Goal: Task Accomplishment & Management: Complete application form

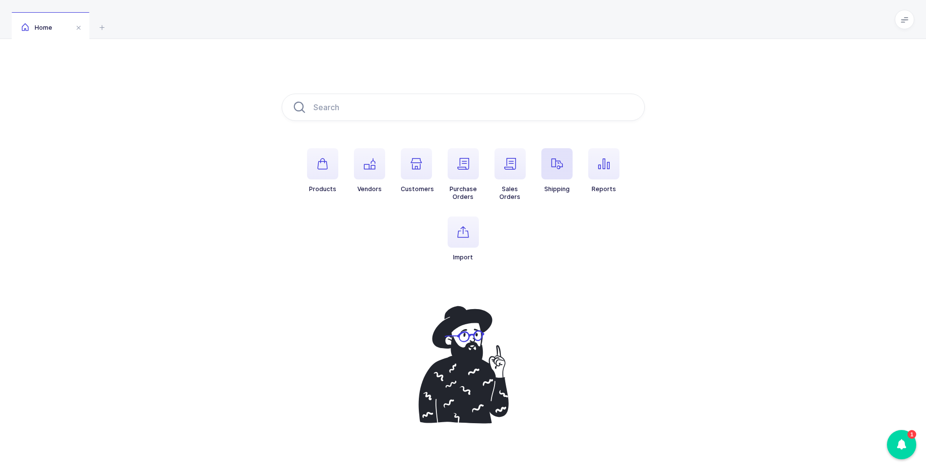
click at [552, 162] on icon "button" at bounding box center [557, 164] width 12 height 12
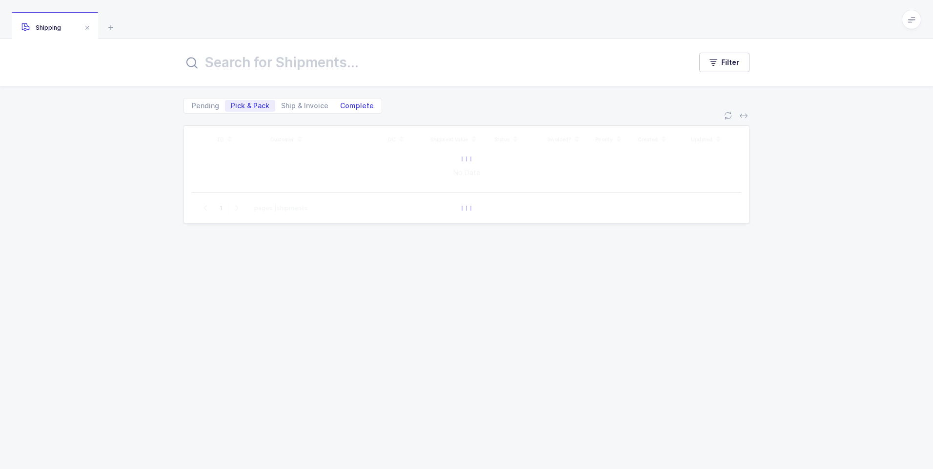
click at [346, 107] on span "Complete" at bounding box center [357, 105] width 34 height 7
click at [341, 106] on input "Complete" at bounding box center [337, 103] width 6 height 6
radio input "true"
radio input "false"
click at [314, 72] on input "text" at bounding box center [431, 62] width 496 height 23
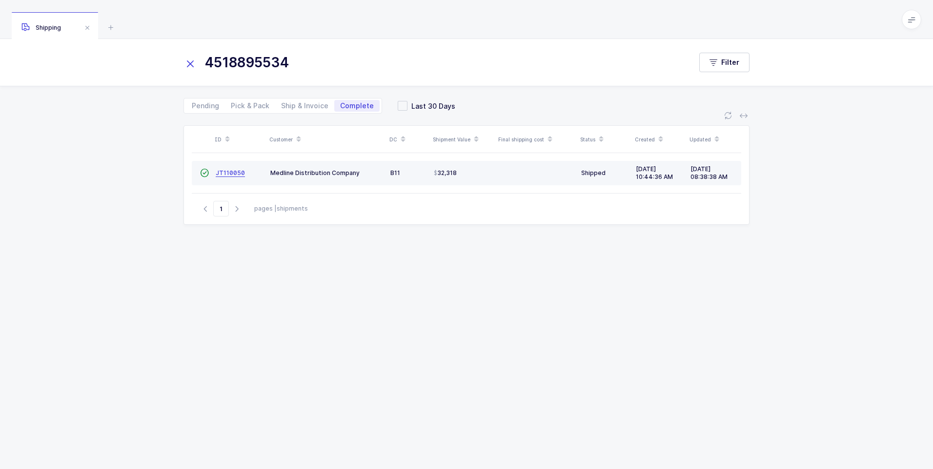
type input "4518895534"
click at [227, 174] on span "JT110050" at bounding box center [230, 172] width 29 height 7
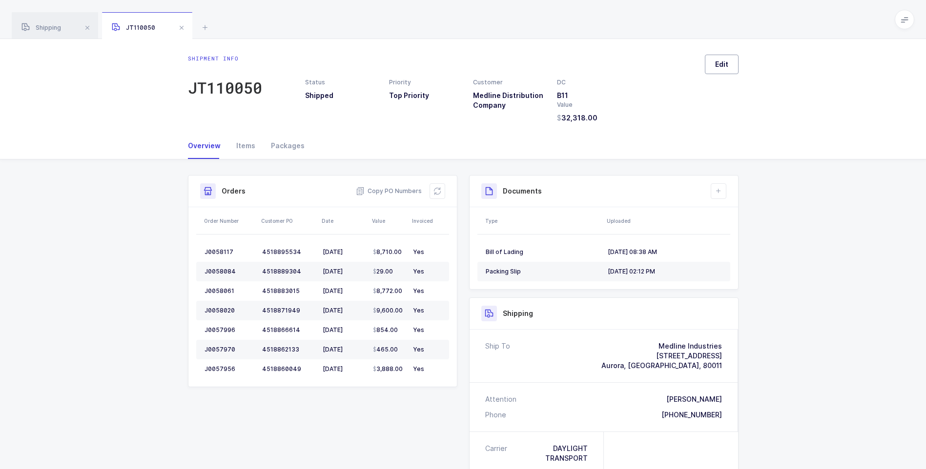
click at [713, 63] on button "Edit" at bounding box center [722, 65] width 34 height 20
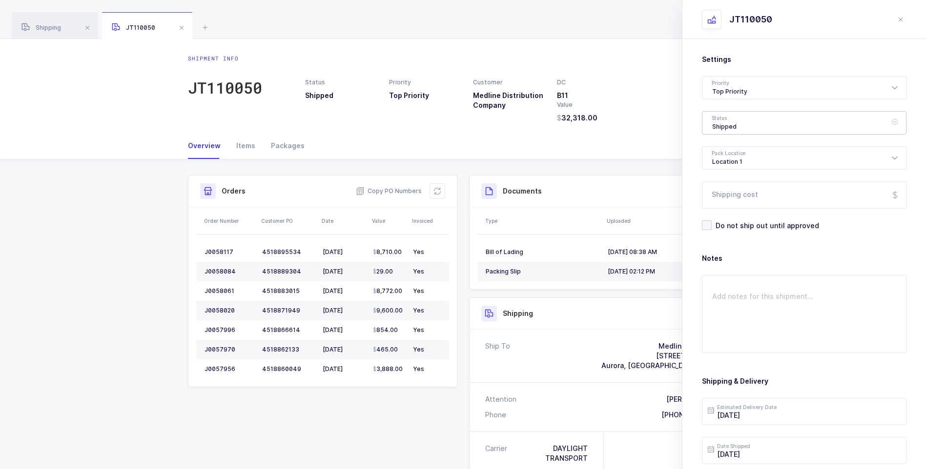
click at [718, 124] on div "Shipped" at bounding box center [804, 122] width 204 height 23
click at [732, 215] on span "Delivered" at bounding box center [728, 213] width 33 height 8
type input "Delivered"
click at [734, 195] on input "Shipping cost" at bounding box center [804, 195] width 204 height 27
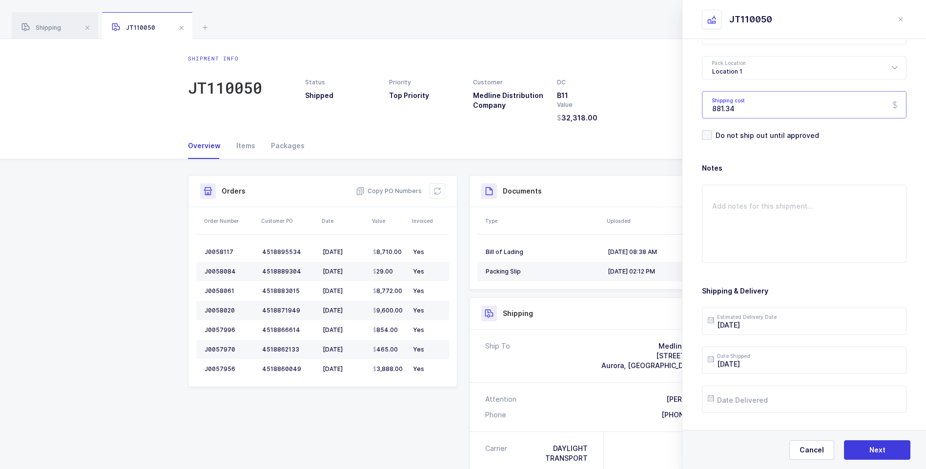
scroll to position [98, 0]
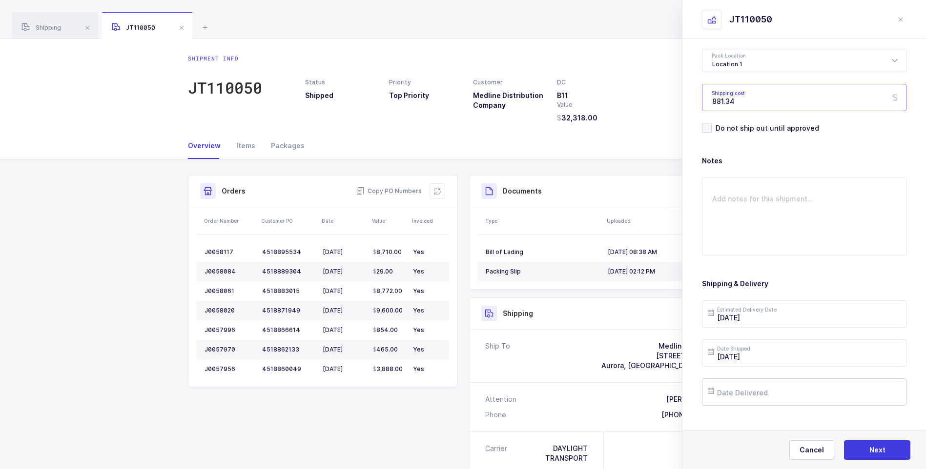
type input "881.34"
click at [741, 395] on input "text" at bounding box center [804, 392] width 204 height 27
click at [800, 283] on span "7" at bounding box center [801, 282] width 12 height 12
type input "[DATE]"
click at [863, 446] on button "Next" at bounding box center [877, 451] width 66 height 20
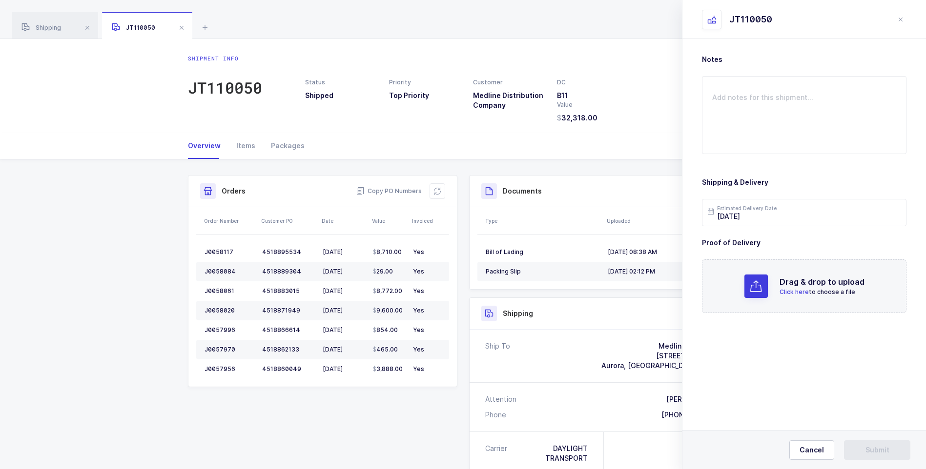
scroll to position [0, 0]
click at [791, 293] on span "Click here" at bounding box center [793, 291] width 29 height 7
click at [868, 446] on span "Submit" at bounding box center [877, 451] width 24 height 10
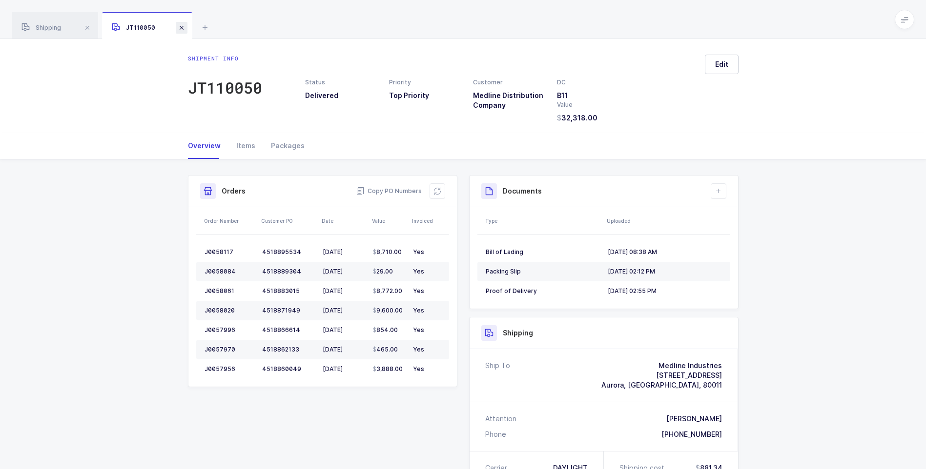
click at [183, 27] on span at bounding box center [182, 28] width 12 height 12
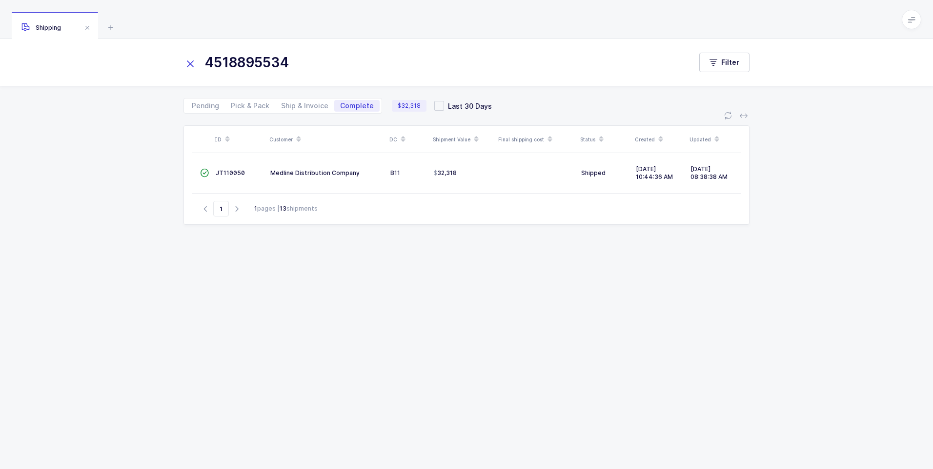
click at [189, 67] on icon at bounding box center [190, 64] width 14 height 14
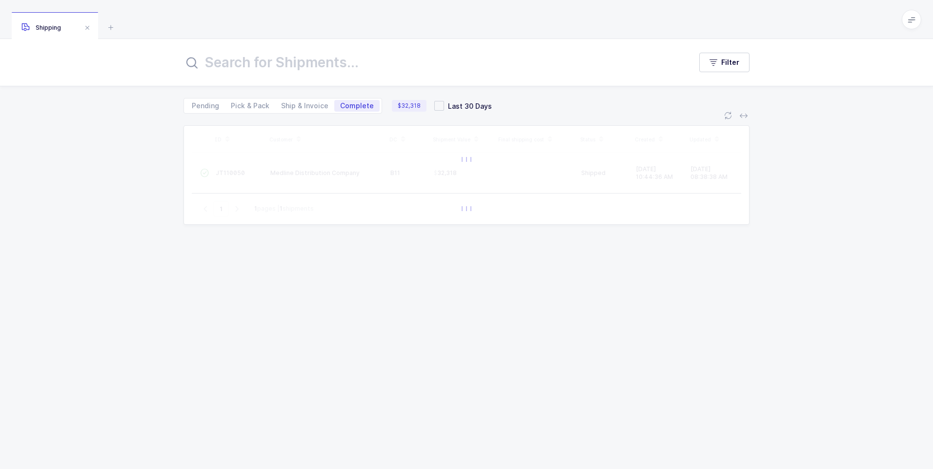
click at [218, 68] on input "text" at bounding box center [431, 62] width 496 height 23
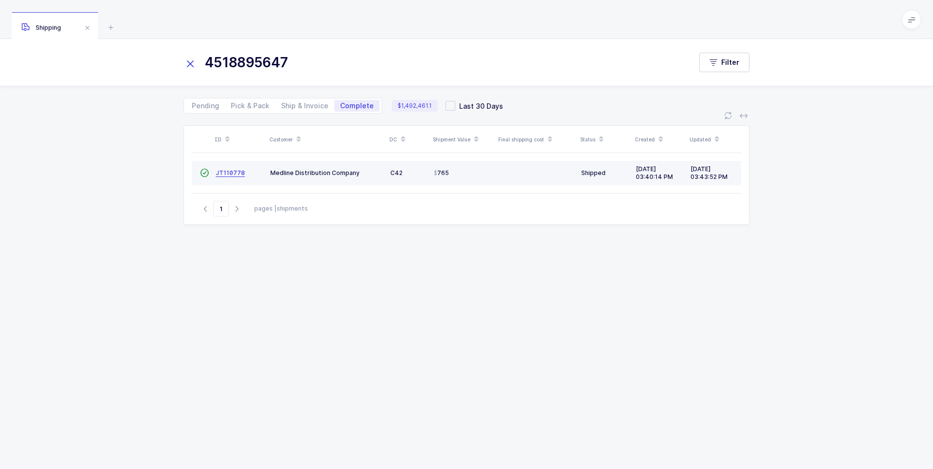
type input "4518895647"
click at [227, 173] on span "JT110778" at bounding box center [230, 172] width 29 height 7
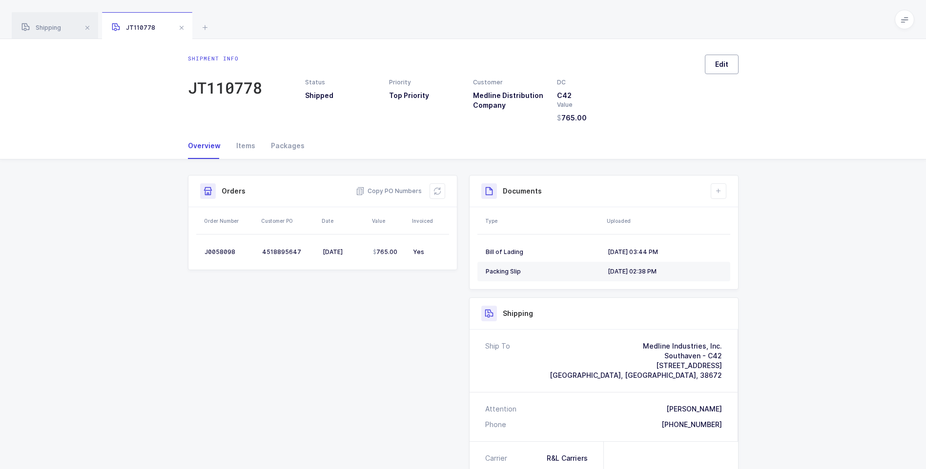
click at [717, 66] on span "Edit" at bounding box center [721, 65] width 13 height 10
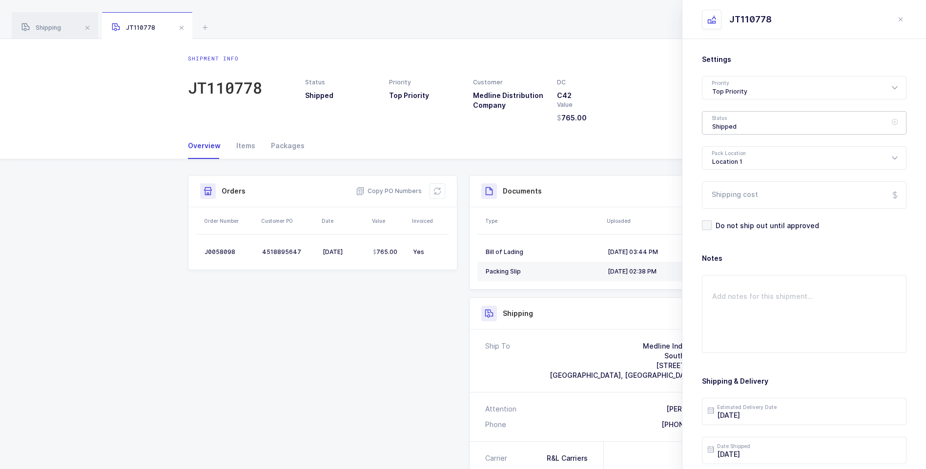
click at [734, 122] on div "Shipped" at bounding box center [804, 122] width 204 height 23
click at [733, 209] on span "Delivered" at bounding box center [728, 213] width 33 height 8
type input "Delivered"
click at [736, 199] on input "Shipping cost" at bounding box center [804, 195] width 204 height 27
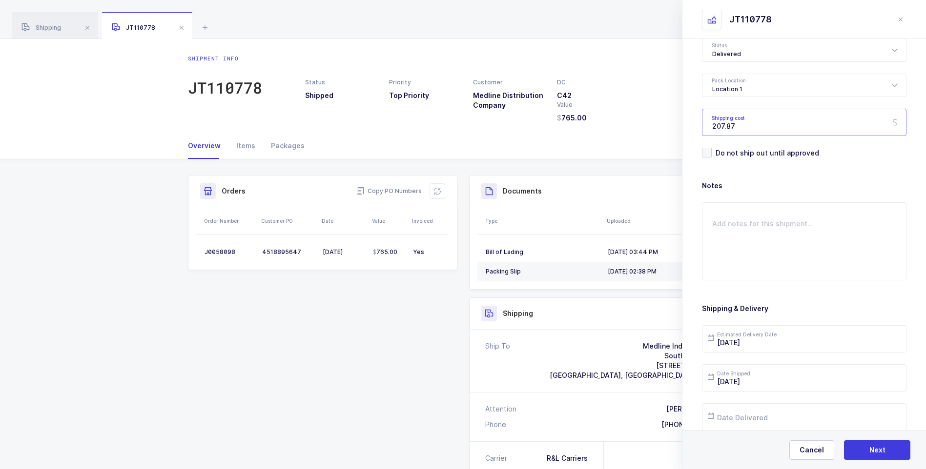
scroll to position [112, 0]
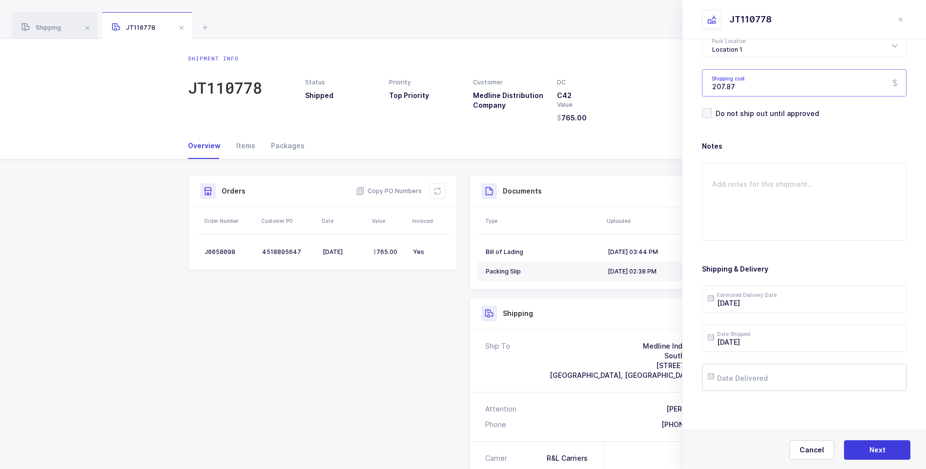
type input "207.87"
click at [763, 375] on input "text" at bounding box center [804, 377] width 204 height 27
click at [763, 303] on span "19" at bounding box center [760, 304] width 12 height 12
type input "[DATE]"
click at [867, 446] on button "Next" at bounding box center [877, 451] width 66 height 20
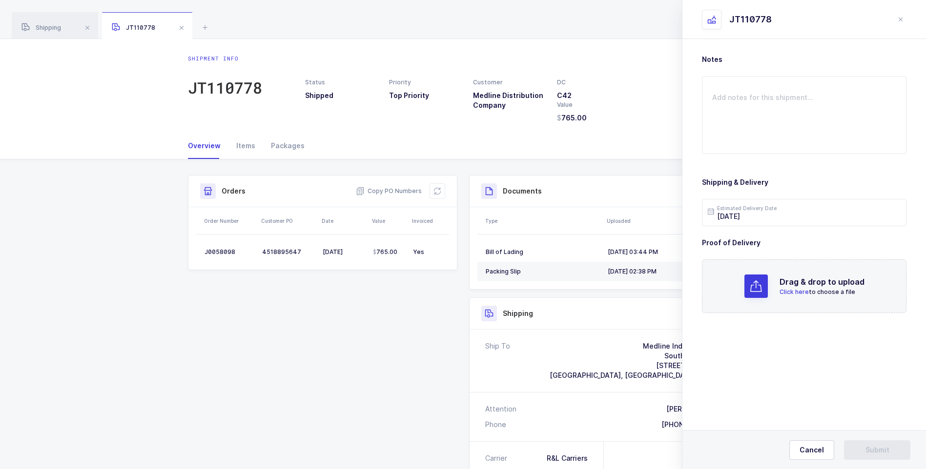
scroll to position [0, 0]
click at [788, 291] on span "Click here" at bounding box center [793, 291] width 29 height 7
click at [869, 447] on span "Submit" at bounding box center [877, 451] width 24 height 10
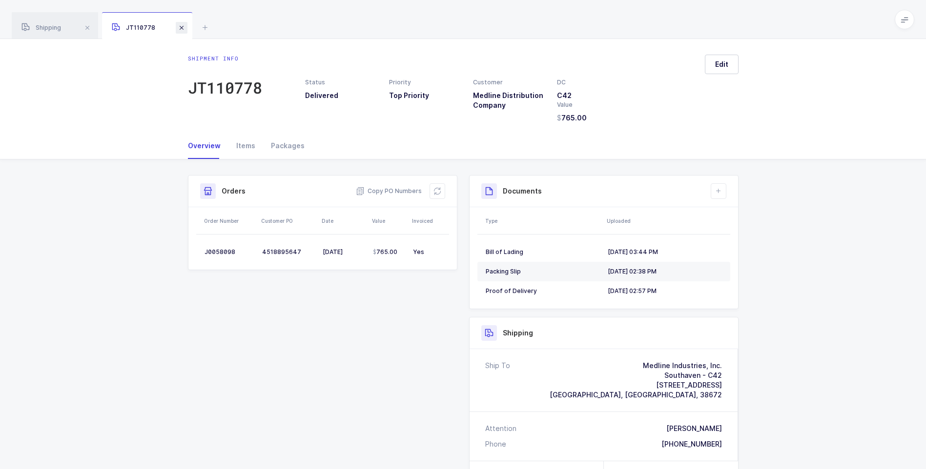
click at [182, 30] on span at bounding box center [182, 28] width 12 height 12
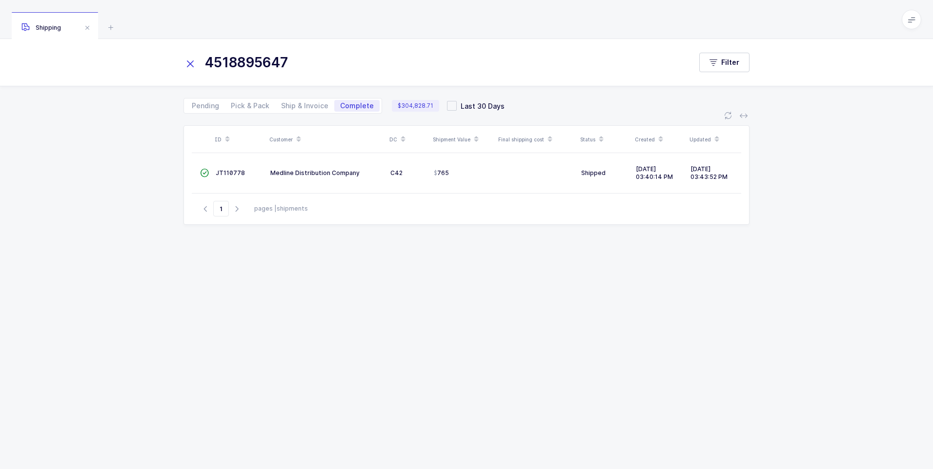
click at [191, 67] on icon at bounding box center [190, 64] width 14 height 14
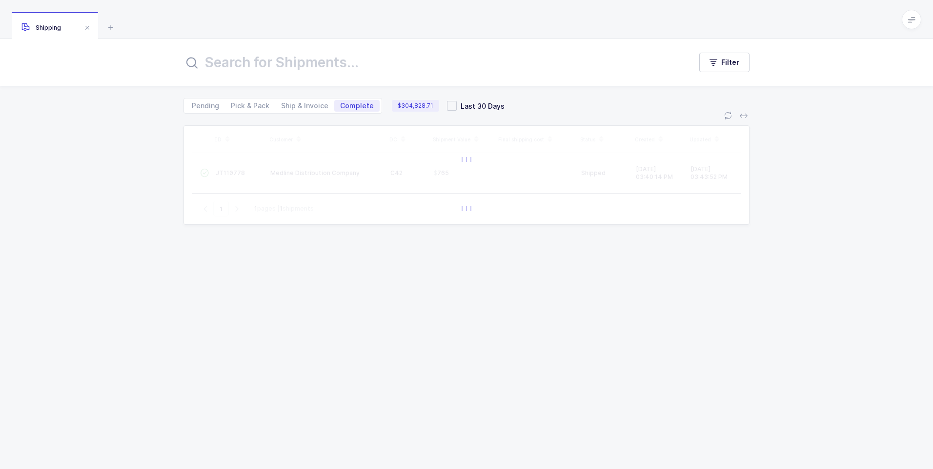
click at [213, 67] on input "text" at bounding box center [431, 62] width 496 height 23
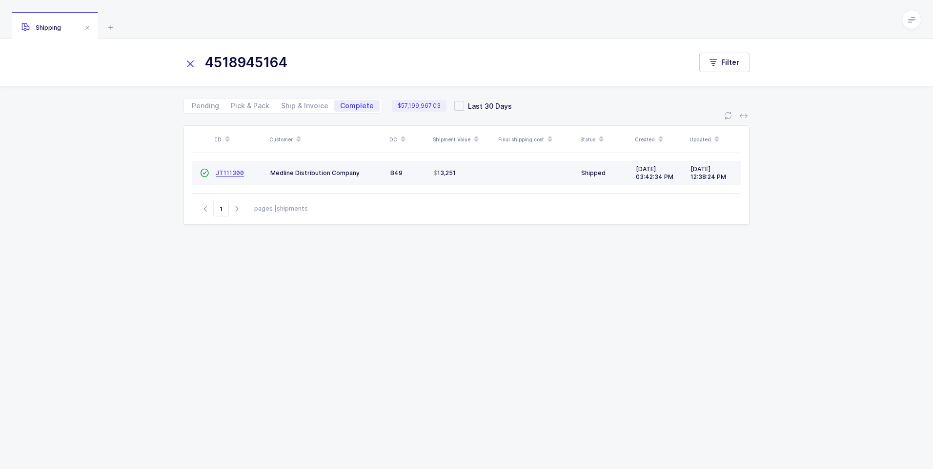
type input "4518945164"
click at [218, 177] on link "JT111300" at bounding box center [230, 173] width 28 height 8
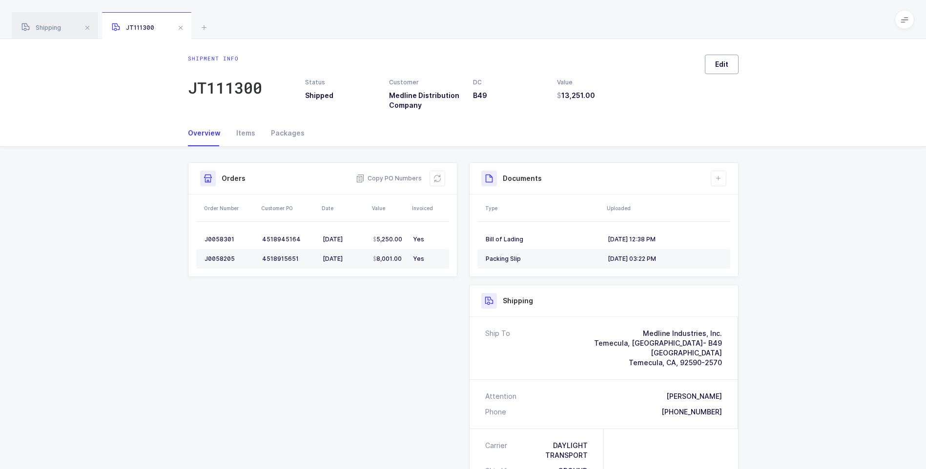
click at [716, 69] on button "Edit" at bounding box center [722, 65] width 34 height 20
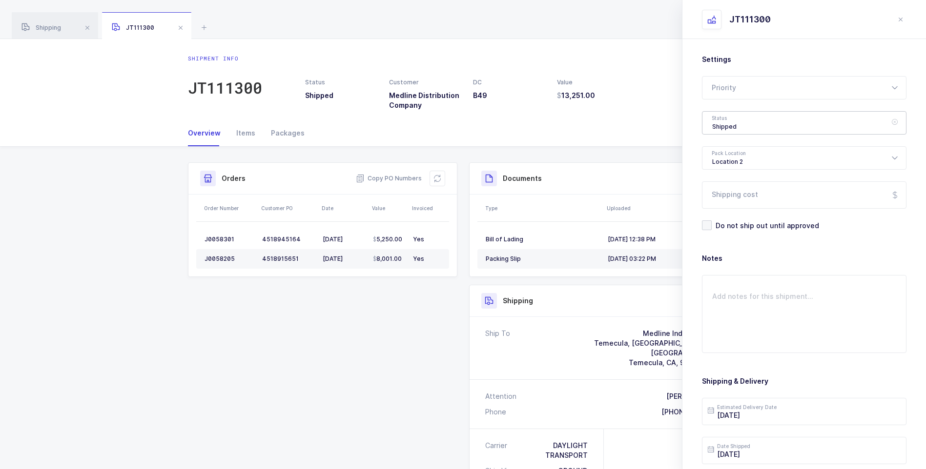
click at [725, 123] on div "Shipped" at bounding box center [804, 122] width 204 height 23
click at [730, 209] on span "Delivered" at bounding box center [728, 213] width 33 height 8
type input "Delivered"
click at [731, 197] on input "Shipping cost" at bounding box center [804, 195] width 204 height 27
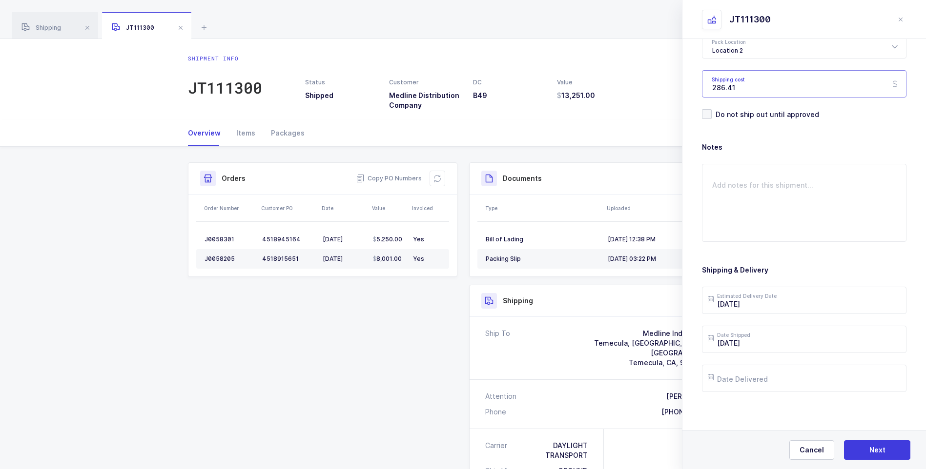
scroll to position [112, 0]
type input "286.41"
click at [746, 372] on input "text" at bounding box center [804, 377] width 204 height 27
click at [780, 302] on span "20" at bounding box center [781, 304] width 12 height 12
type input "[DATE]"
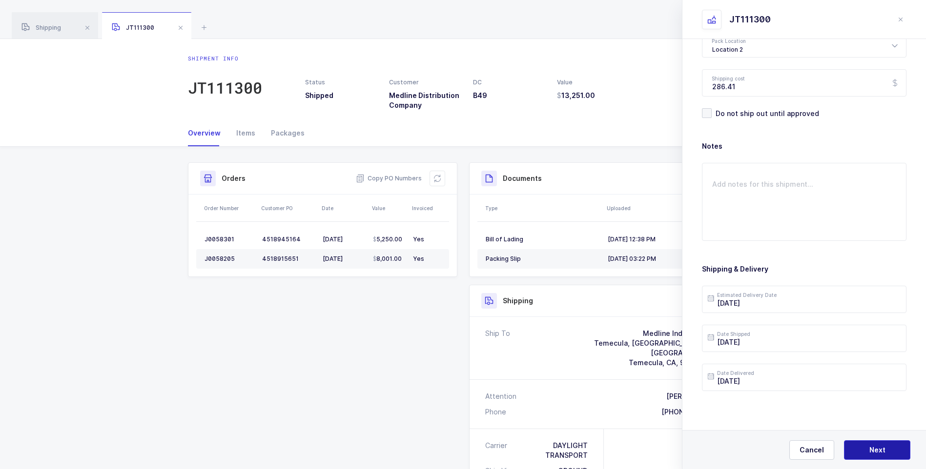
click at [878, 451] on span "Next" at bounding box center [877, 451] width 16 height 10
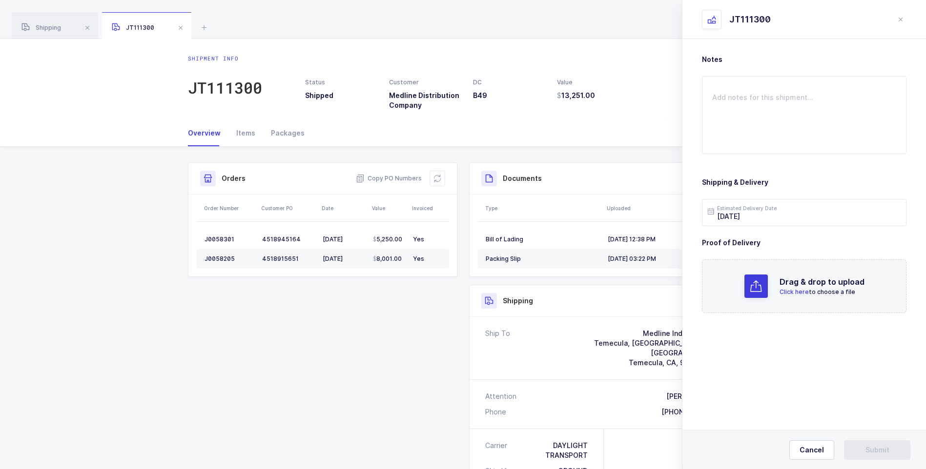
click at [799, 293] on span "Click here" at bounding box center [793, 291] width 29 height 7
click at [870, 450] on span "Submit" at bounding box center [877, 451] width 24 height 10
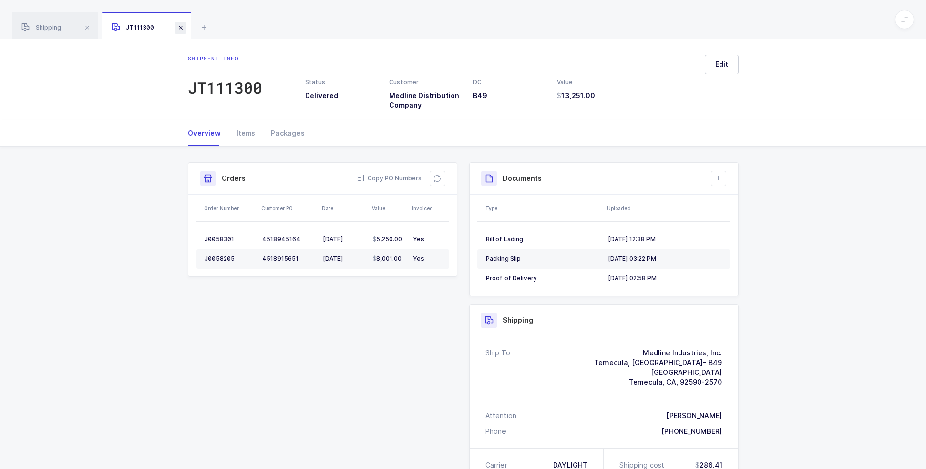
click at [184, 25] on span at bounding box center [181, 28] width 12 height 12
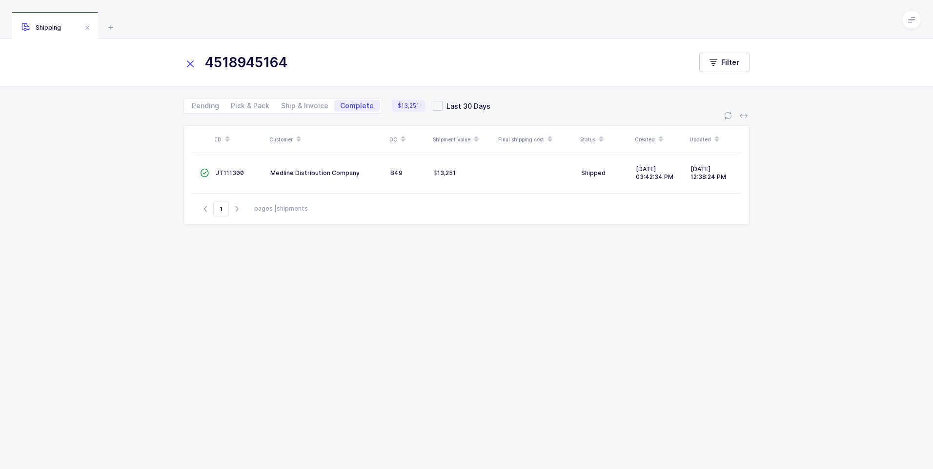
click at [190, 67] on icon at bounding box center [190, 64] width 14 height 14
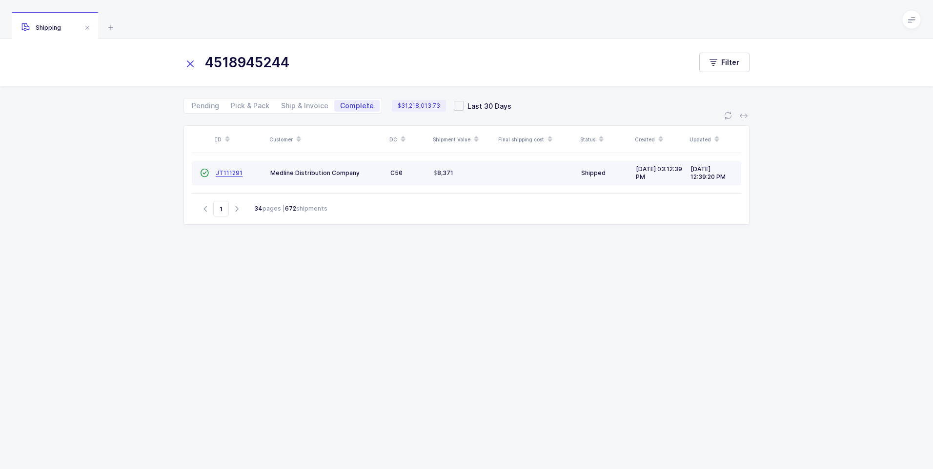
type input "4518945244"
click at [233, 174] on span "JT111291" at bounding box center [229, 172] width 27 height 7
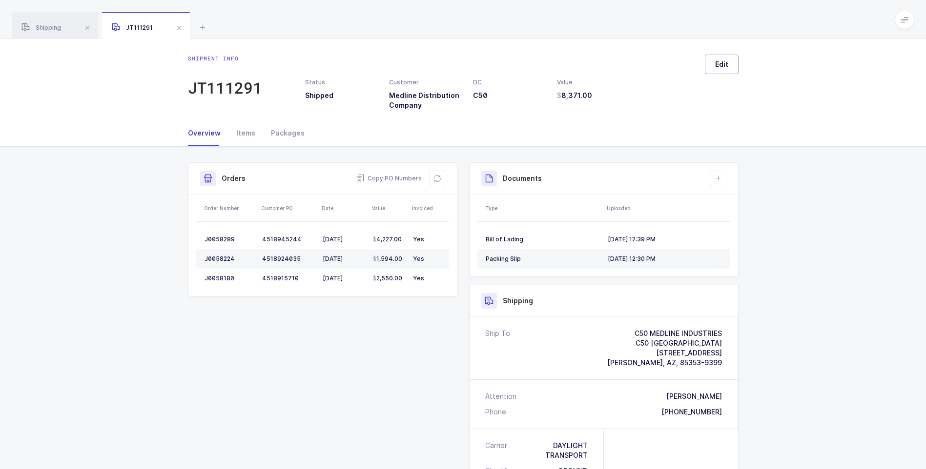
click at [709, 59] on button "Edit" at bounding box center [722, 65] width 34 height 20
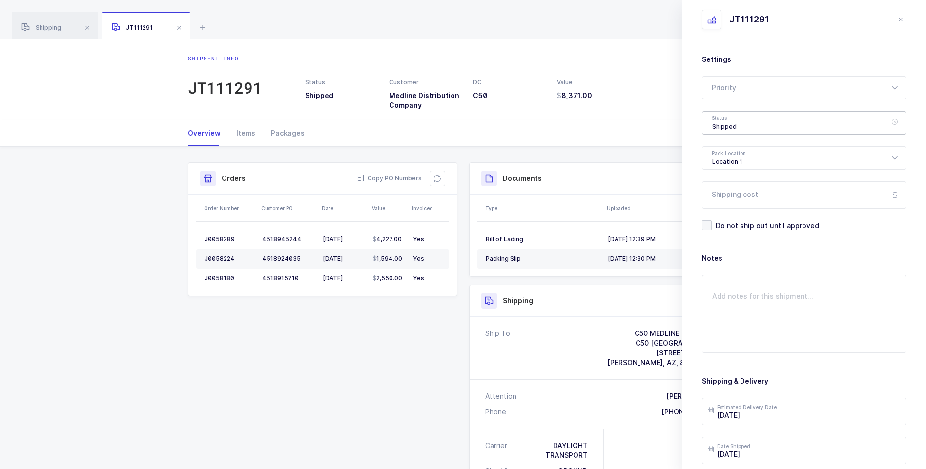
click at [712, 121] on div "Shipped" at bounding box center [804, 122] width 204 height 23
click at [716, 209] on span "Delivered" at bounding box center [728, 213] width 33 height 8
type input "Delivered"
drag, startPoint x: 719, startPoint y: 187, endPoint x: 719, endPoint y: 193, distance: 5.4
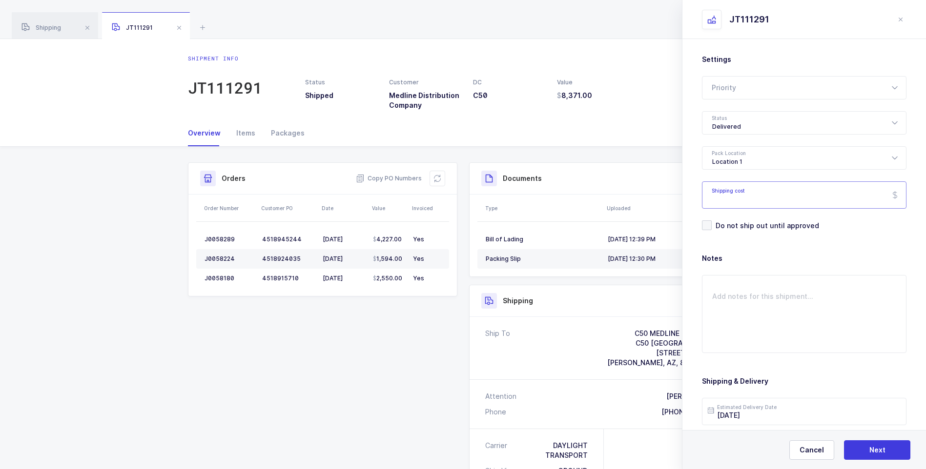
click at [719, 189] on input "Shipping cost" at bounding box center [804, 195] width 204 height 27
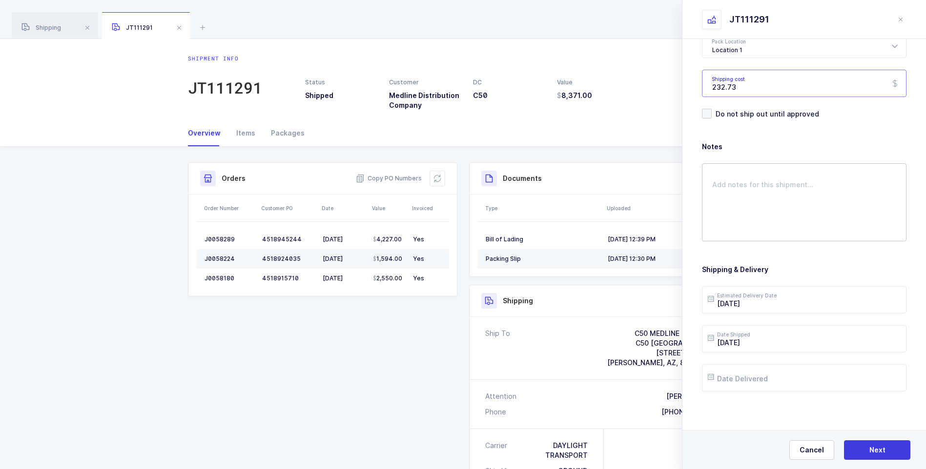
scroll to position [112, 0]
type input "232.73"
click at [744, 378] on input "text" at bounding box center [804, 377] width 204 height 27
click at [743, 320] on span "25" at bounding box center [740, 323] width 12 height 12
type input "[DATE]"
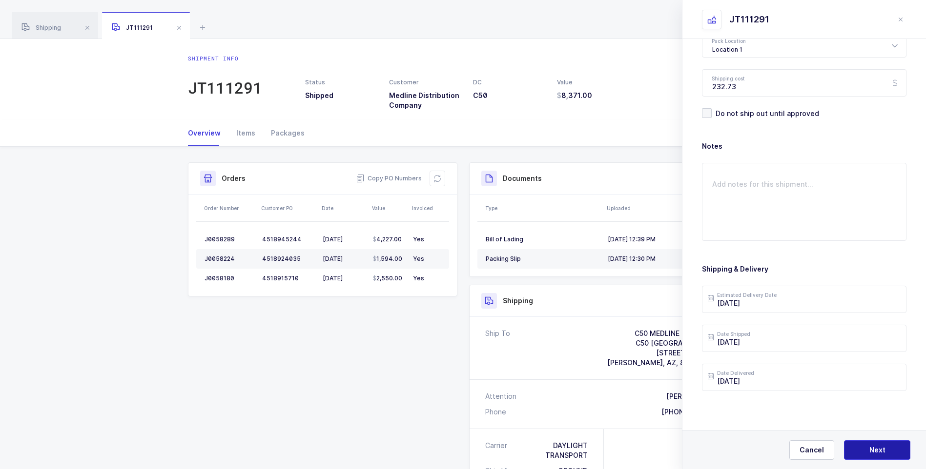
click at [864, 445] on button "Next" at bounding box center [877, 451] width 66 height 20
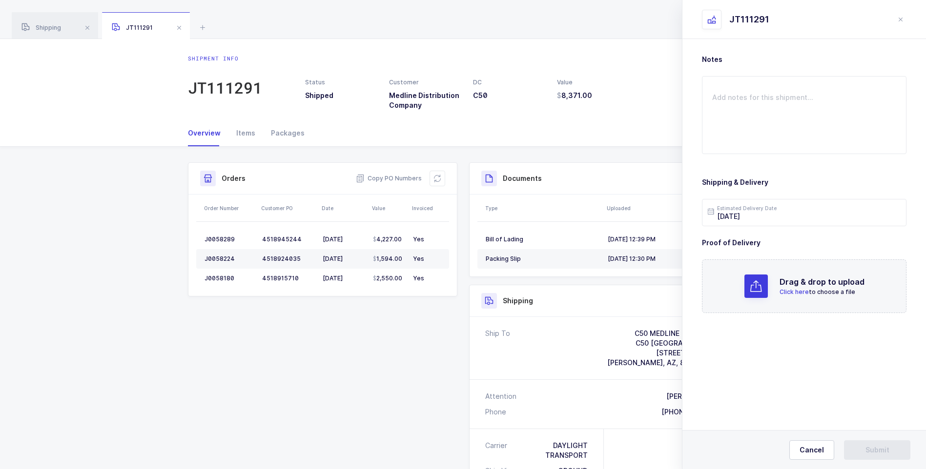
scroll to position [0, 0]
click at [795, 293] on span "Click here" at bounding box center [793, 291] width 29 height 7
click at [857, 450] on button "Submit" at bounding box center [877, 451] width 66 height 20
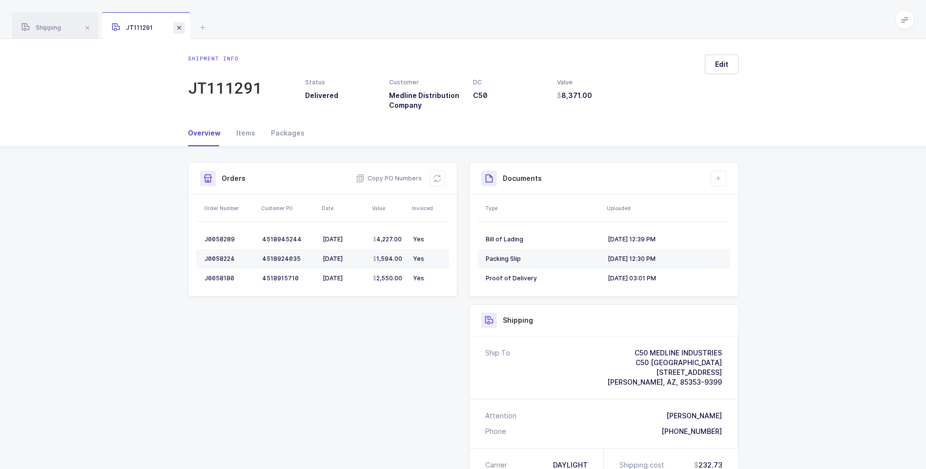
click at [179, 26] on span at bounding box center [179, 28] width 12 height 12
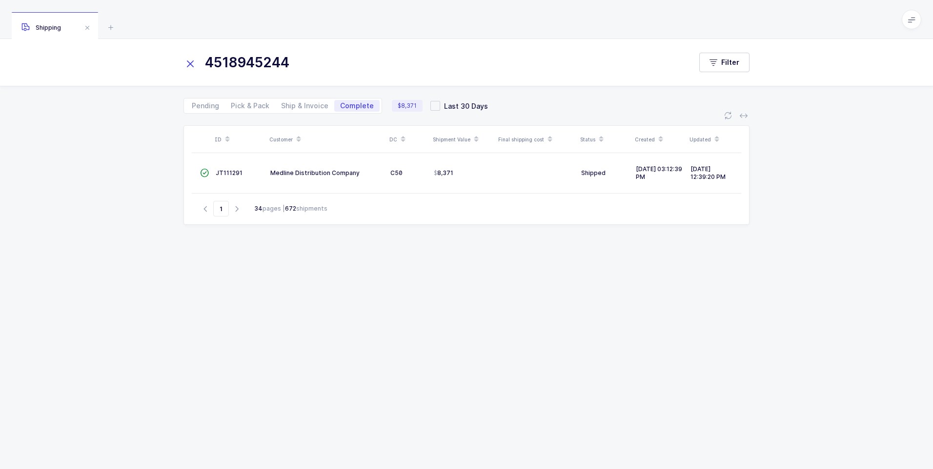
click at [190, 61] on icon at bounding box center [190, 64] width 14 height 14
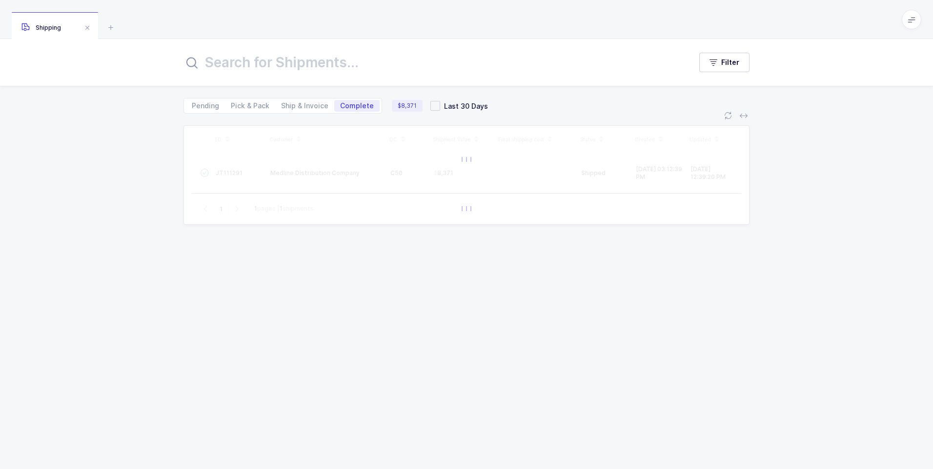
click at [205, 60] on input "text" at bounding box center [431, 62] width 496 height 23
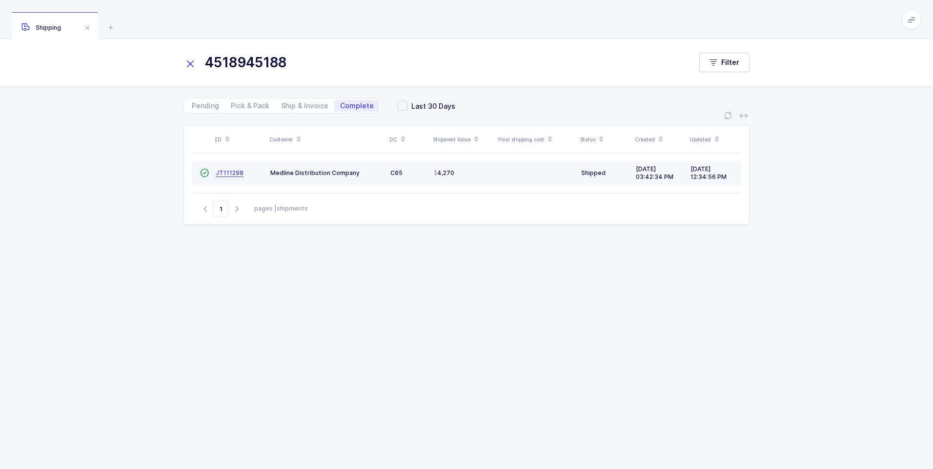
type input "4518945188"
click at [229, 172] on span "JT111298" at bounding box center [230, 172] width 28 height 7
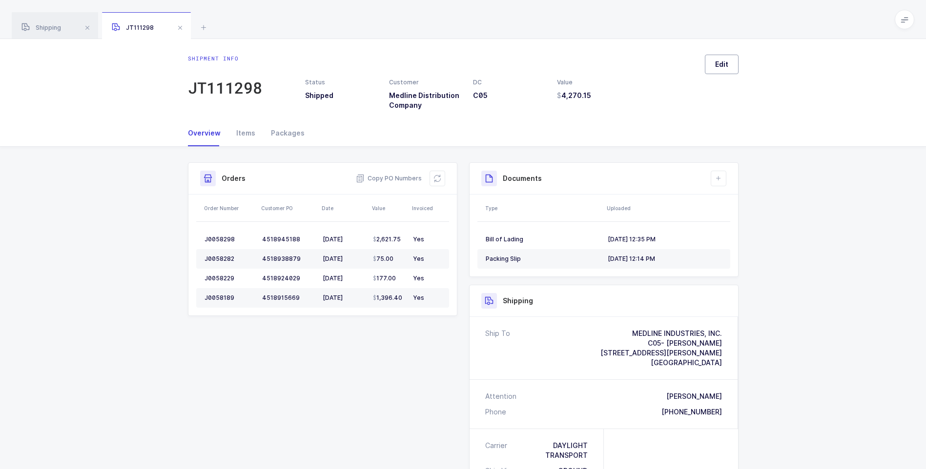
click at [717, 64] on span "Edit" at bounding box center [721, 65] width 13 height 10
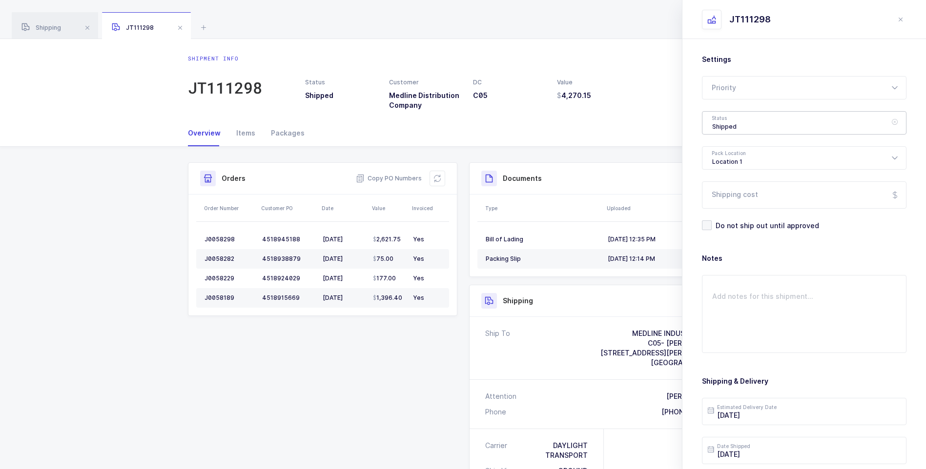
click at [722, 129] on div "Shipped" at bounding box center [804, 122] width 204 height 23
click at [729, 207] on li "Delivered" at bounding box center [807, 213] width 203 height 16
type input "Delivered"
click at [733, 194] on input "Shipping cost" at bounding box center [804, 195] width 204 height 27
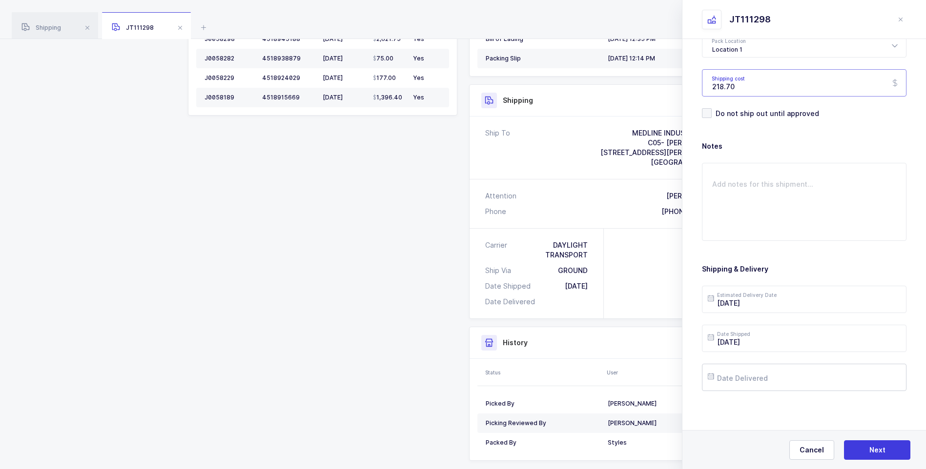
scroll to position [223, 0]
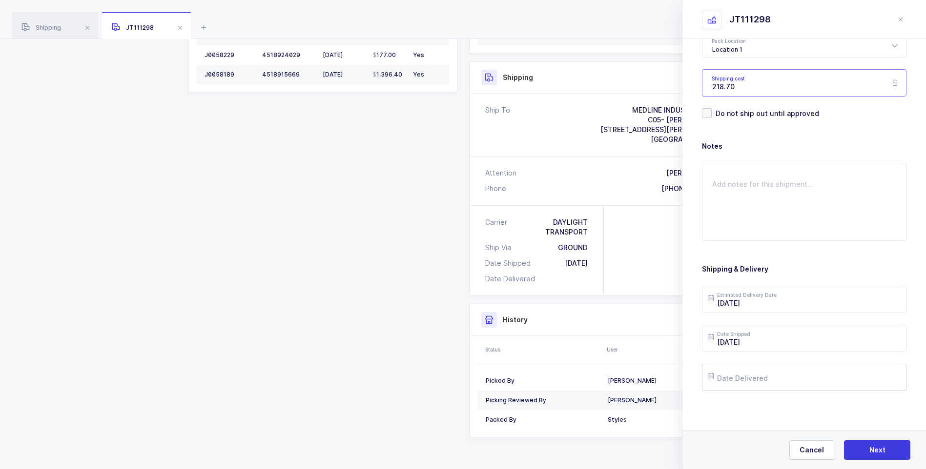
type input "218.70"
click at [739, 380] on input "text" at bounding box center [804, 377] width 204 height 27
click at [778, 305] on span "20" at bounding box center [781, 304] width 12 height 12
type input "[DATE]"
click at [858, 450] on button "Next" at bounding box center [877, 451] width 66 height 20
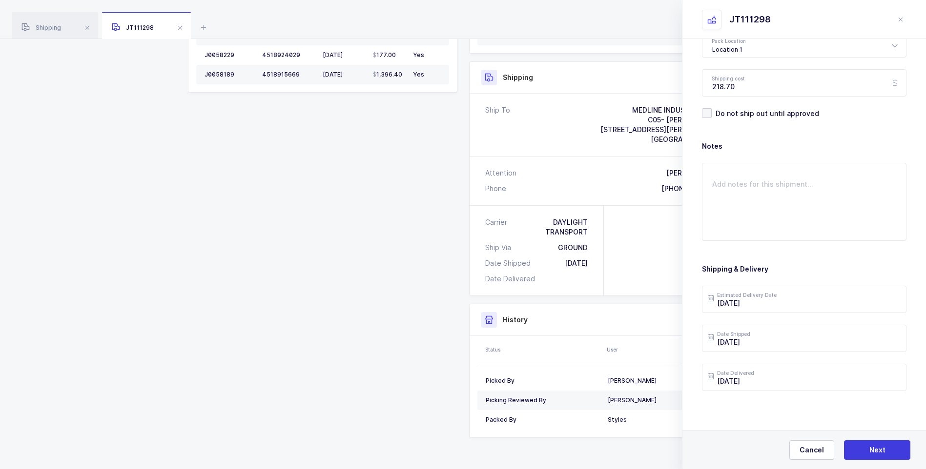
scroll to position [0, 0]
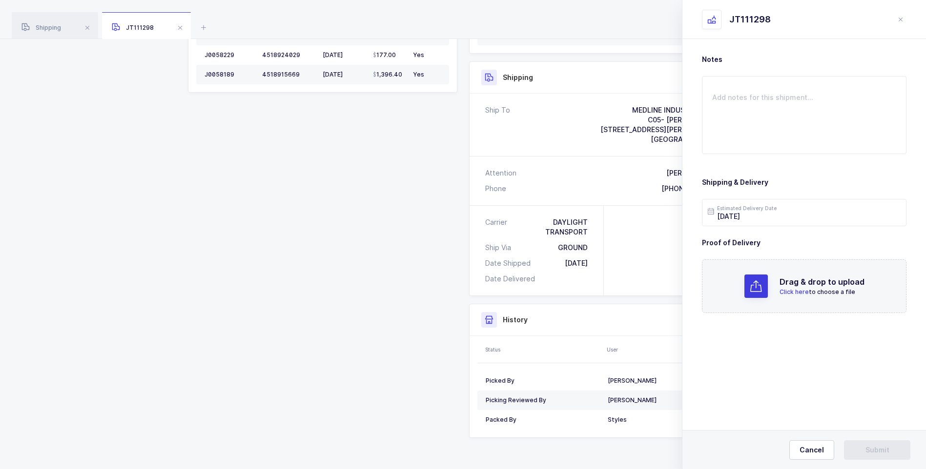
click at [801, 292] on span "Click here" at bounding box center [793, 291] width 29 height 7
click at [876, 447] on span "Submit" at bounding box center [877, 451] width 24 height 10
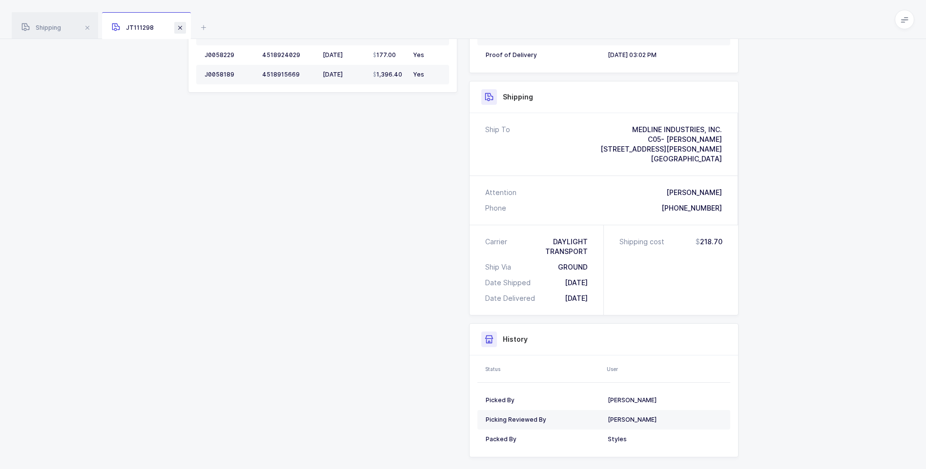
click at [181, 30] on span at bounding box center [180, 28] width 12 height 12
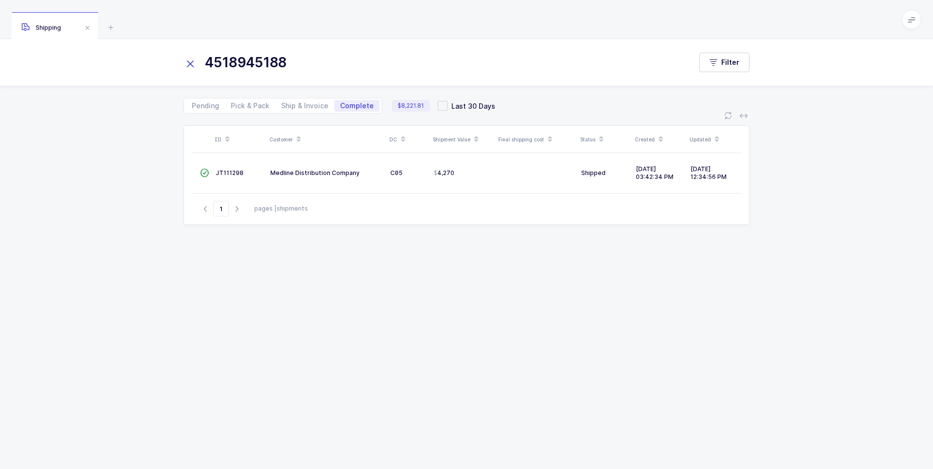
drag, startPoint x: 186, startPoint y: 66, endPoint x: 201, endPoint y: 58, distance: 17.0
click at [189, 64] on icon at bounding box center [190, 64] width 14 height 14
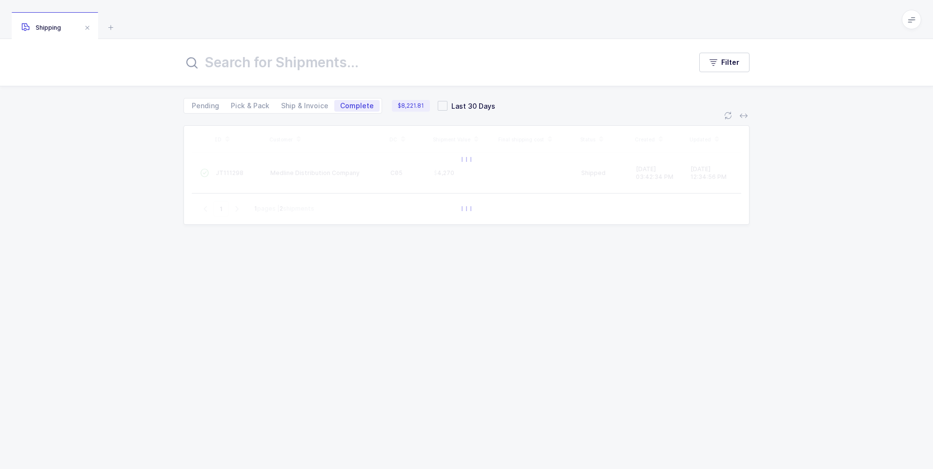
click at [202, 58] on input "text" at bounding box center [431, 62] width 496 height 23
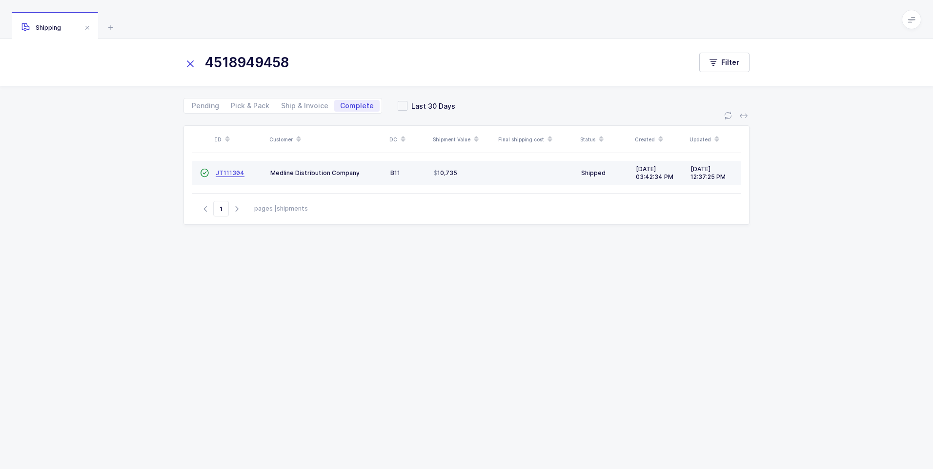
type input "4518949458"
click at [230, 176] on span "JT111304" at bounding box center [230, 172] width 29 height 7
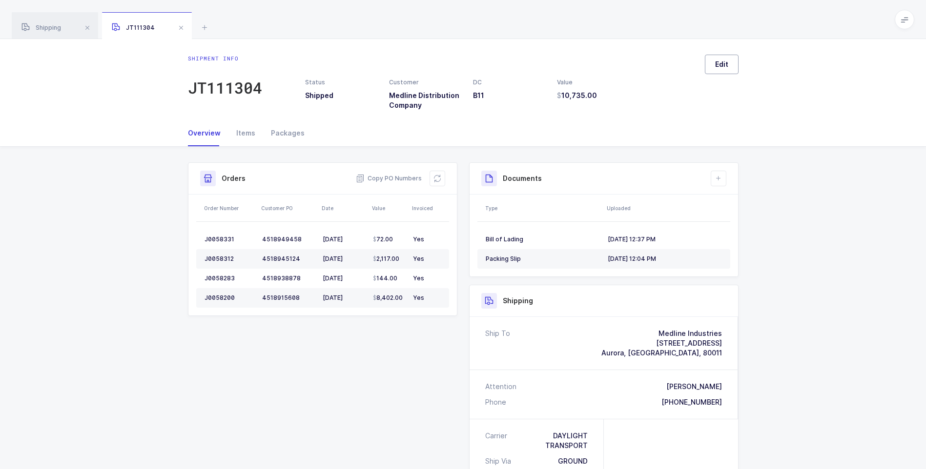
click at [713, 72] on button "Edit" at bounding box center [722, 65] width 34 height 20
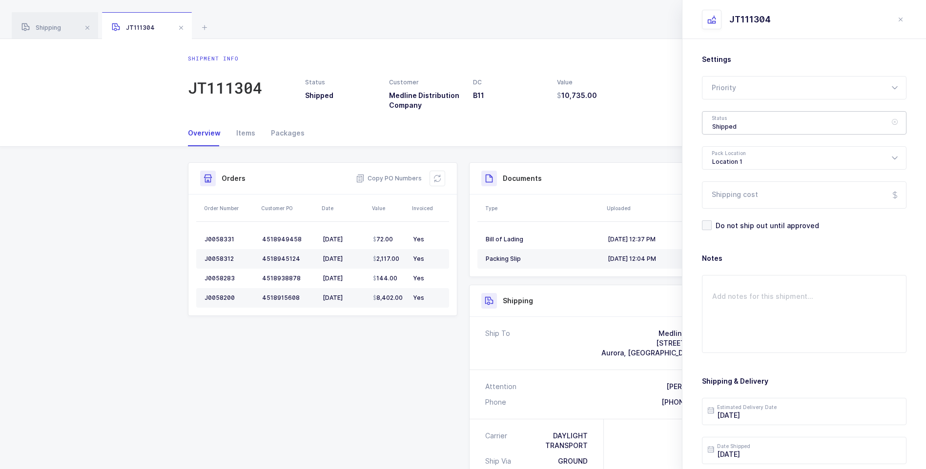
click at [720, 126] on div "Shipped" at bounding box center [804, 122] width 204 height 23
click at [719, 211] on span "Delivered" at bounding box center [728, 213] width 33 height 8
type input "Delivered"
click at [729, 199] on input "Shipping cost" at bounding box center [804, 195] width 204 height 27
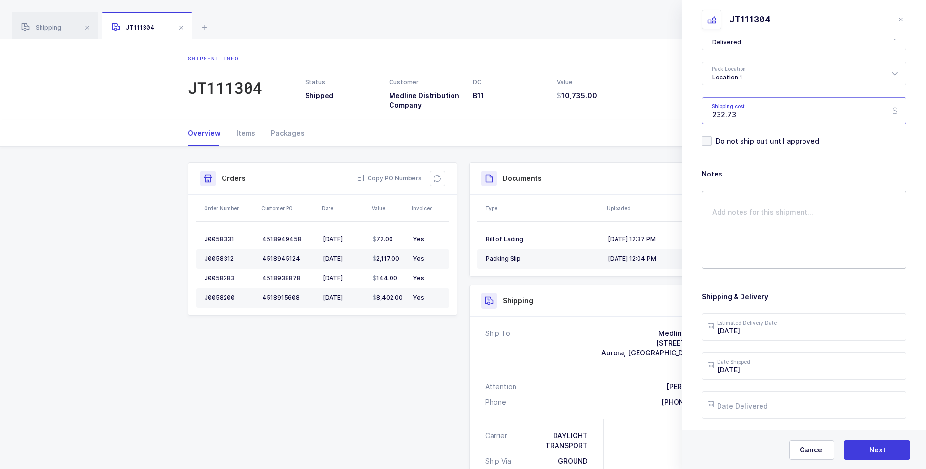
scroll to position [112, 0]
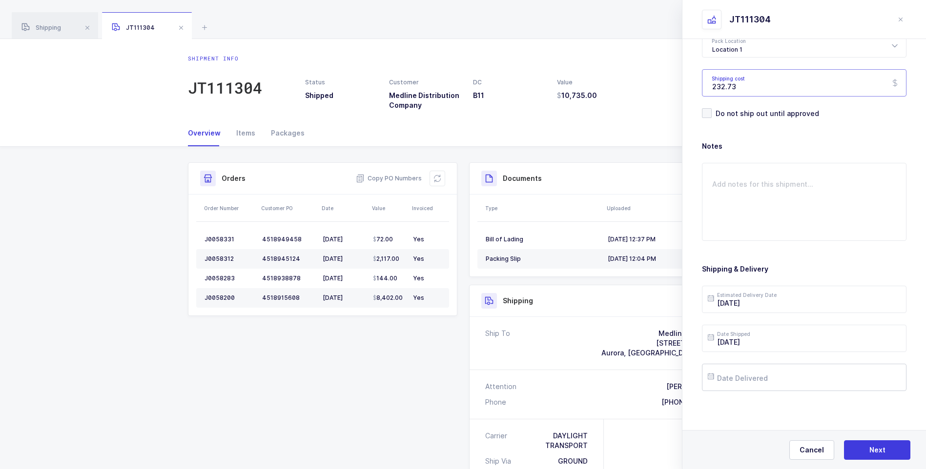
type input "232.73"
click at [746, 380] on input "text" at bounding box center [804, 377] width 204 height 27
click at [796, 303] on span "21" at bounding box center [801, 304] width 12 height 12
type input "[DATE]"
click at [878, 445] on button "Next" at bounding box center [877, 451] width 66 height 20
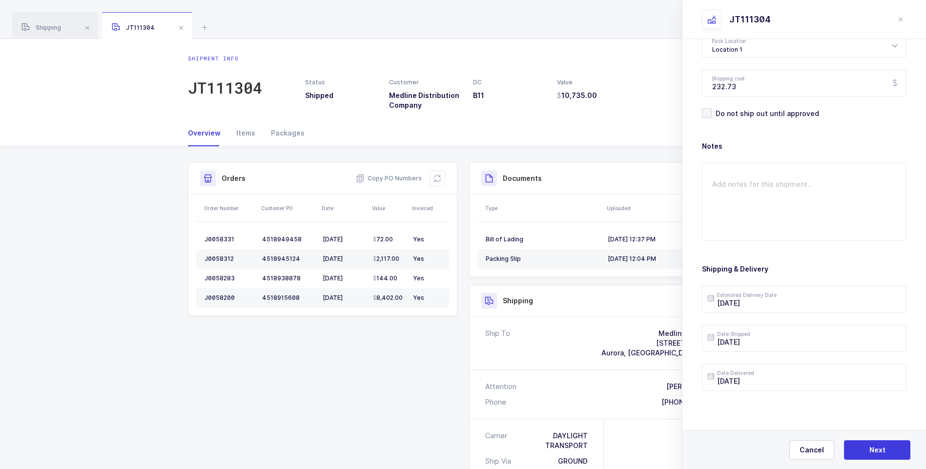
scroll to position [0, 0]
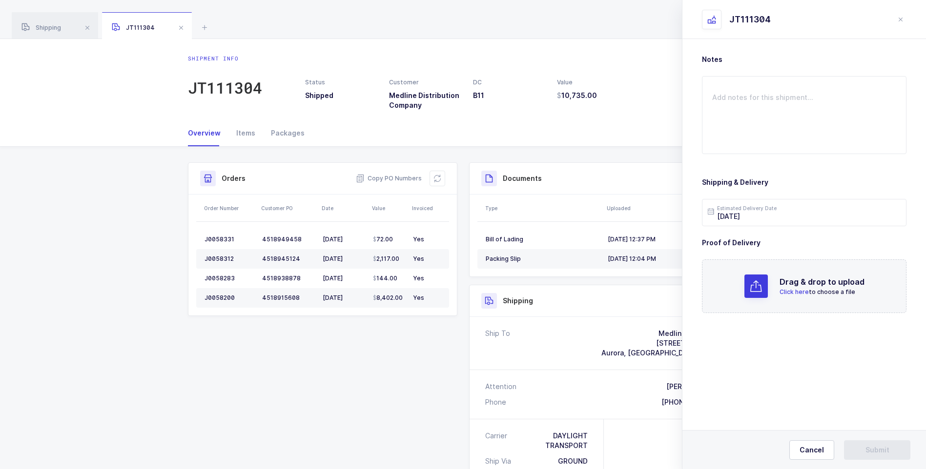
click at [799, 289] on span "Click here" at bounding box center [793, 291] width 29 height 7
click at [877, 448] on span "Submit" at bounding box center [877, 451] width 24 height 10
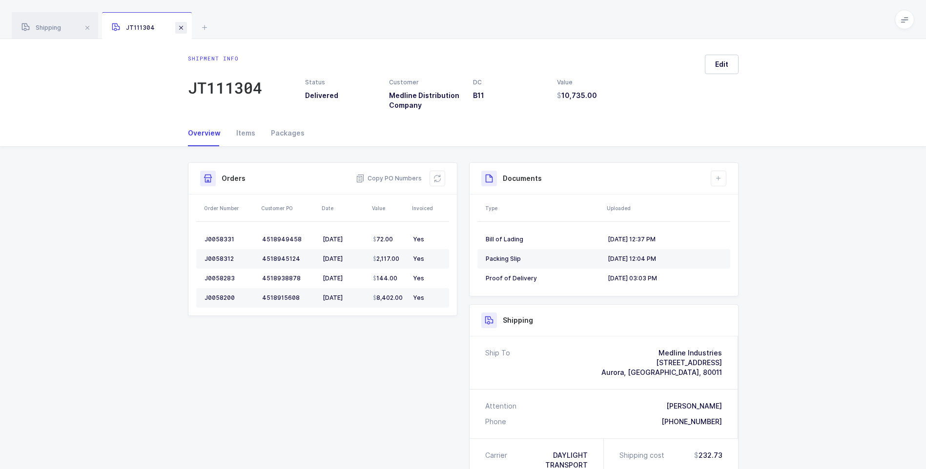
click at [184, 30] on span at bounding box center [181, 28] width 12 height 12
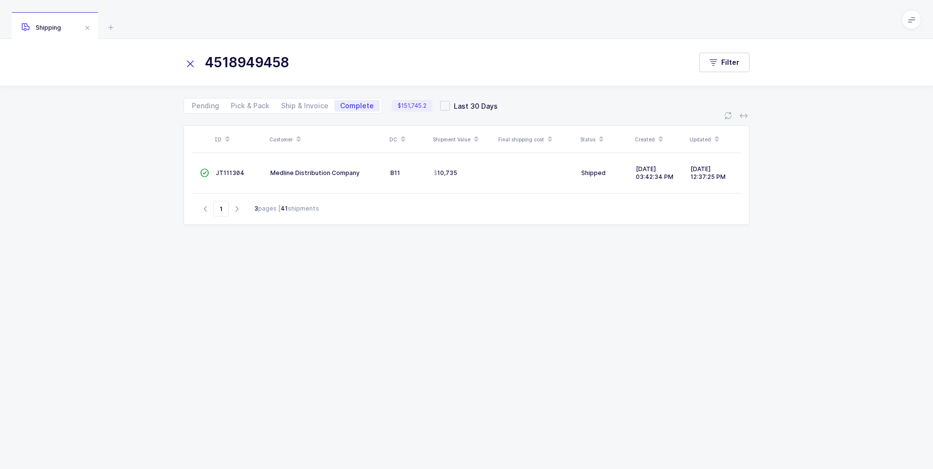
click at [186, 60] on icon at bounding box center [190, 64] width 14 height 14
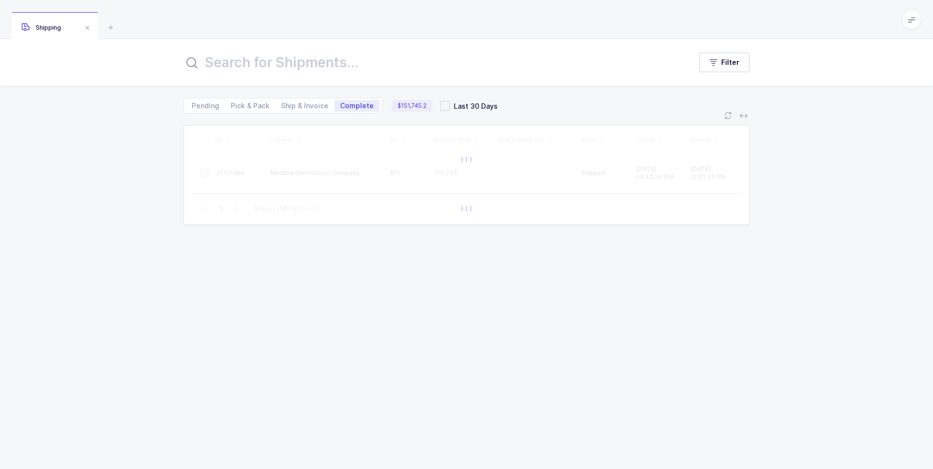
click at [205, 65] on input "text" at bounding box center [431, 62] width 496 height 23
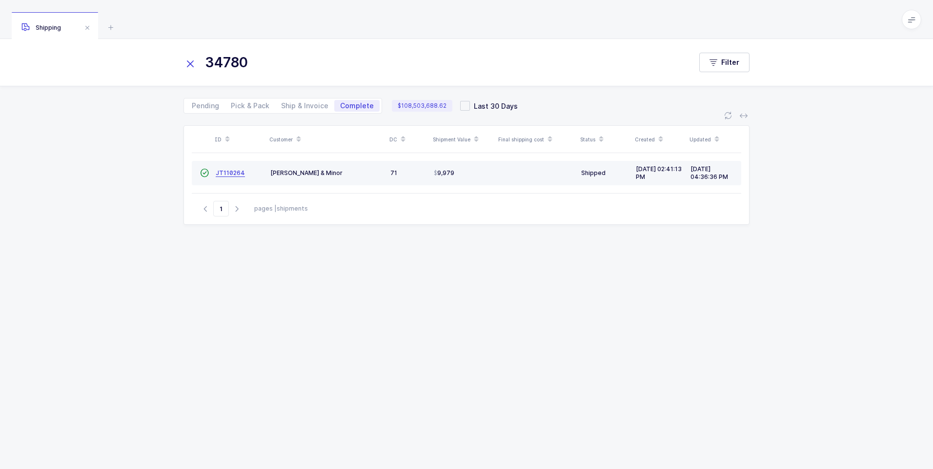
type input "34780"
click at [230, 177] on link "JT110264" at bounding box center [230, 173] width 29 height 8
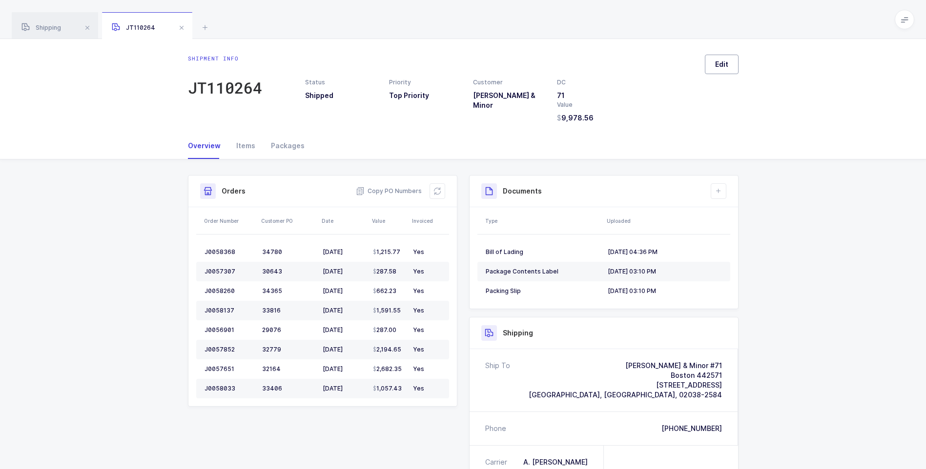
click at [723, 69] on button "Edit" at bounding box center [722, 65] width 34 height 20
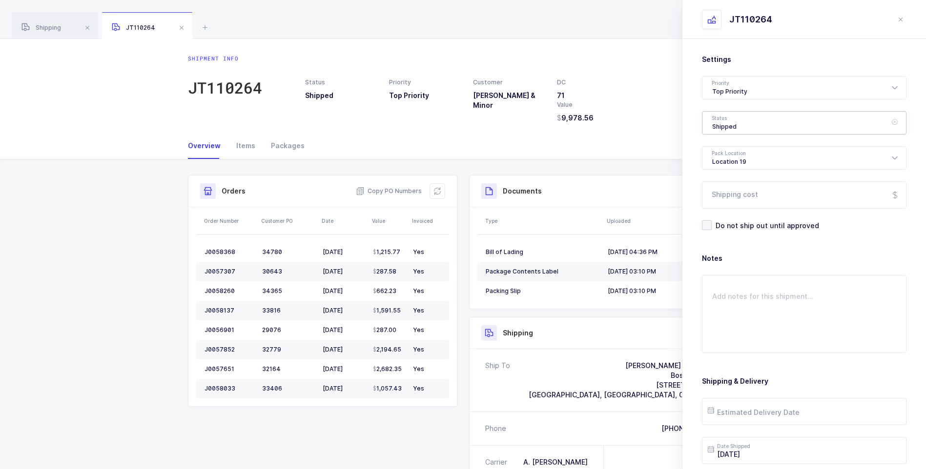
click at [735, 126] on div "Shipped" at bounding box center [804, 122] width 204 height 23
click at [734, 207] on li "Delivered" at bounding box center [807, 213] width 203 height 16
type input "Delivered"
click at [731, 191] on input "Shipping cost" at bounding box center [804, 195] width 204 height 27
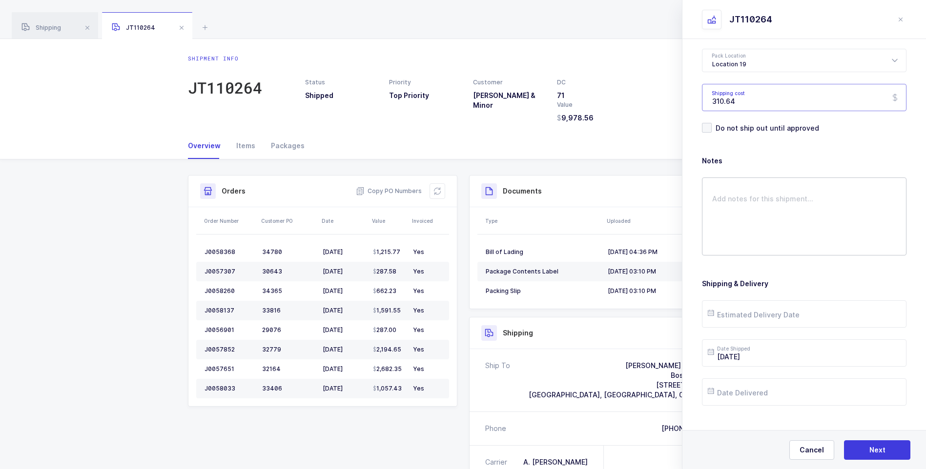
scroll to position [112, 0]
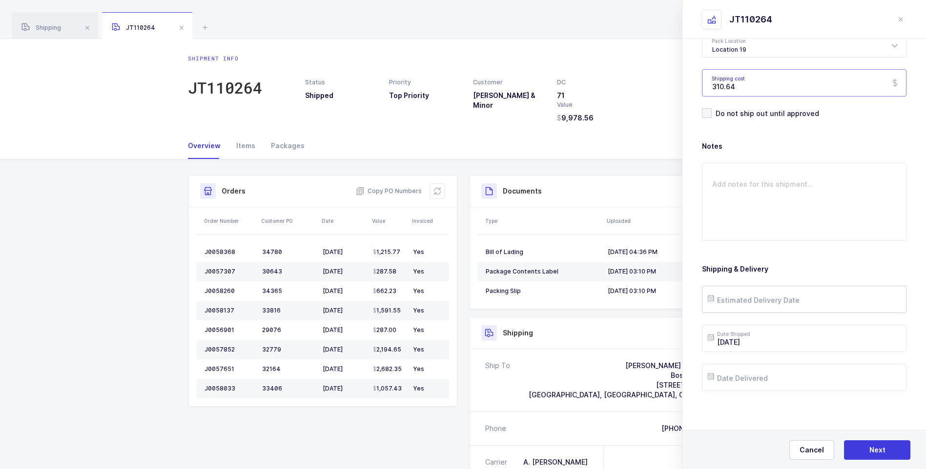
type input "310.64"
click at [747, 303] on input "text" at bounding box center [804, 299] width 204 height 27
click at [738, 245] on span "25" at bounding box center [740, 245] width 12 height 12
type input "[DATE]"
click at [758, 375] on input "text" at bounding box center [804, 377] width 204 height 27
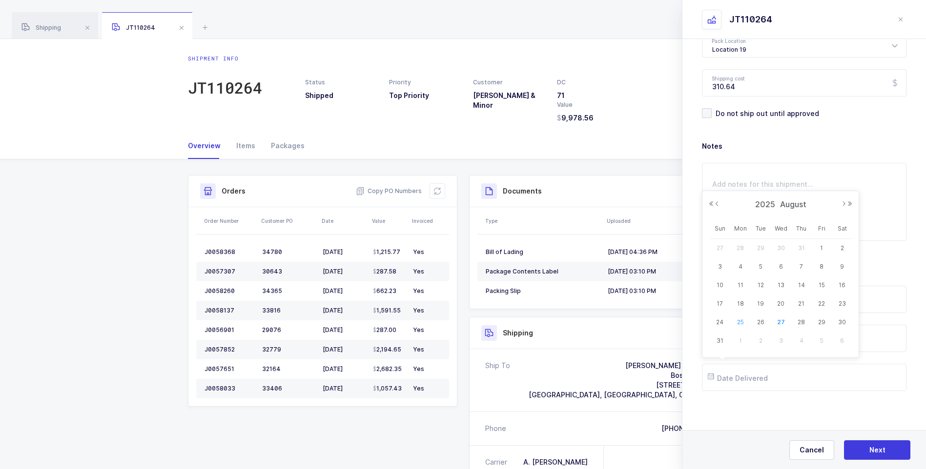
click at [739, 326] on span "25" at bounding box center [740, 323] width 12 height 12
type input "[DATE]"
click at [873, 449] on span "Next" at bounding box center [877, 451] width 16 height 10
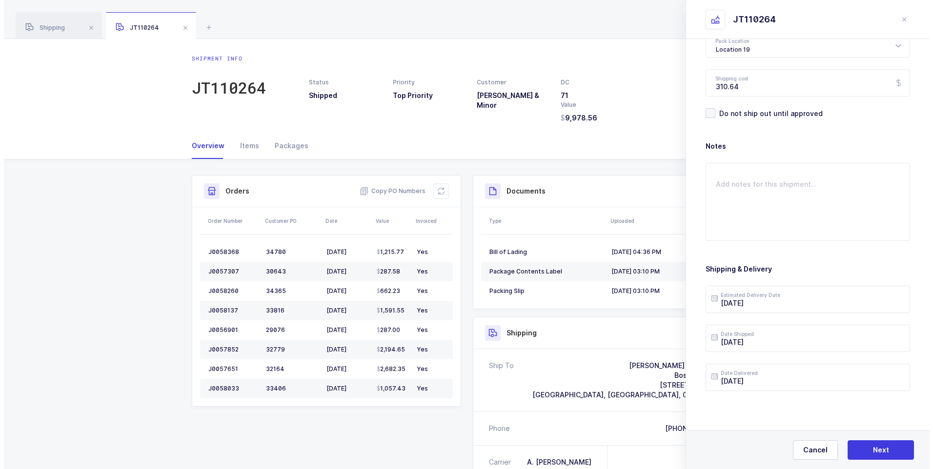
scroll to position [0, 0]
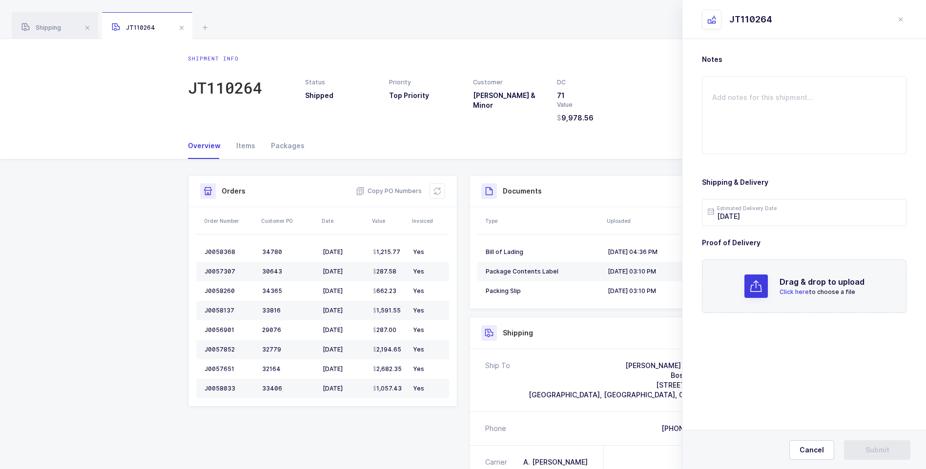
click at [796, 293] on span "Click here" at bounding box center [793, 291] width 29 height 7
click at [885, 451] on span "Submit" at bounding box center [877, 451] width 24 height 10
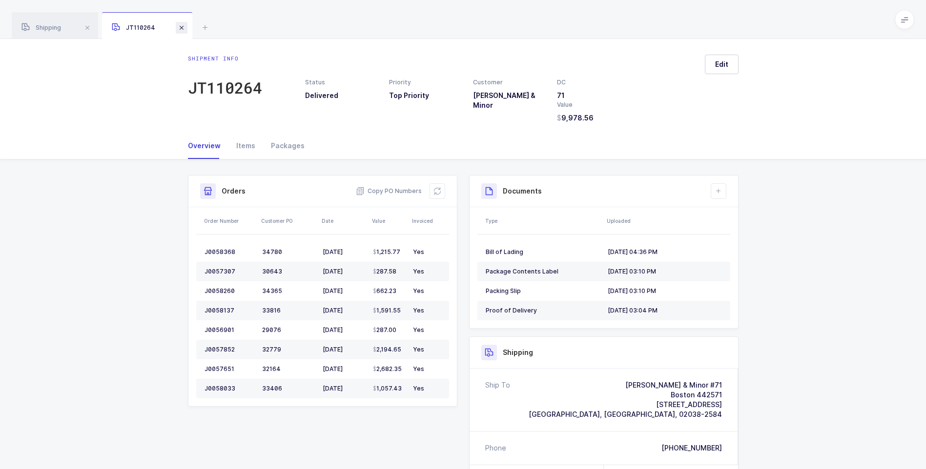
click at [187, 28] on span at bounding box center [182, 28] width 12 height 12
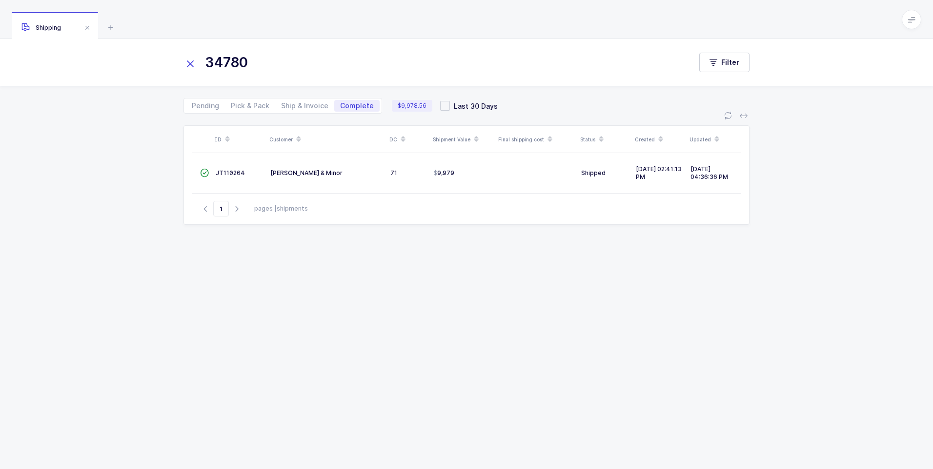
click at [191, 62] on icon at bounding box center [190, 64] width 14 height 14
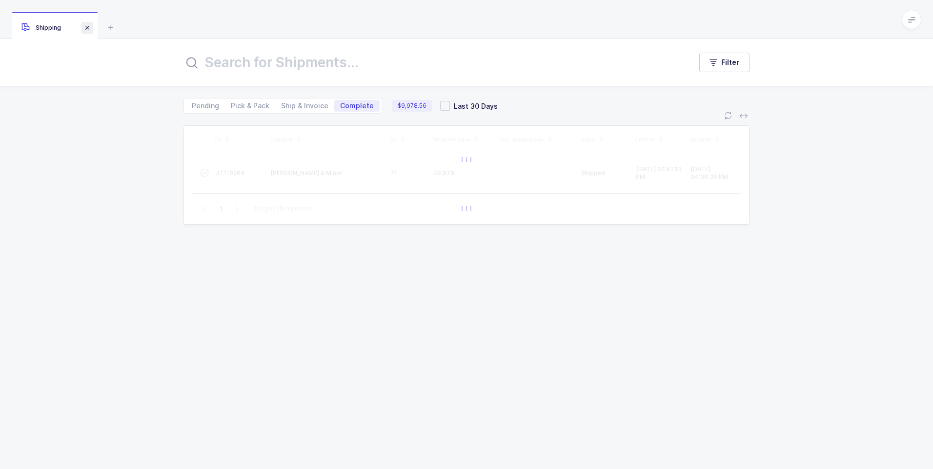
click at [92, 25] on span at bounding box center [87, 28] width 12 height 12
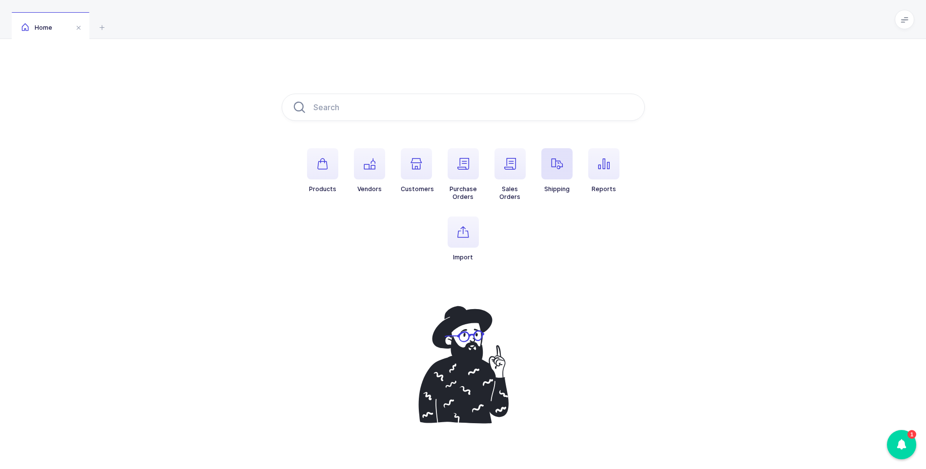
click at [559, 168] on icon "button" at bounding box center [557, 164] width 12 height 12
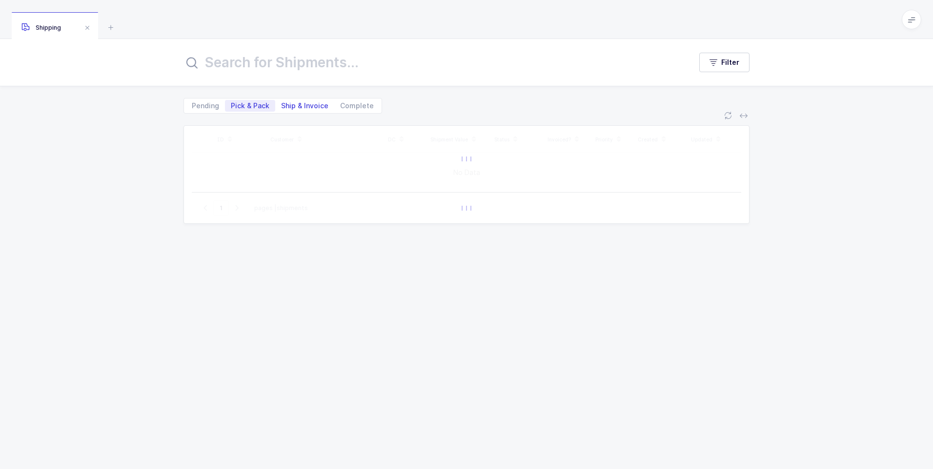
click at [293, 102] on span "Ship & Invoice" at bounding box center [304, 105] width 47 height 7
click at [282, 102] on input "Ship & Invoice" at bounding box center [278, 103] width 6 height 6
radio input "true"
radio input "false"
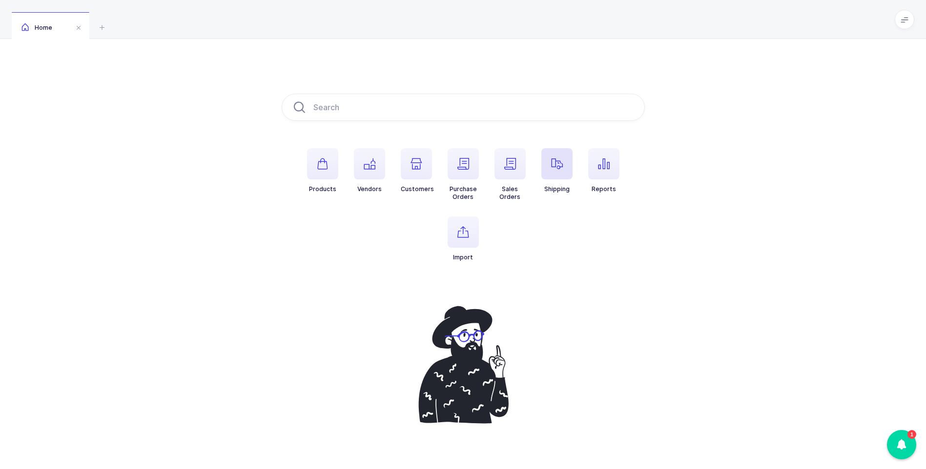
click at [553, 165] on icon "button" at bounding box center [557, 164] width 12 height 12
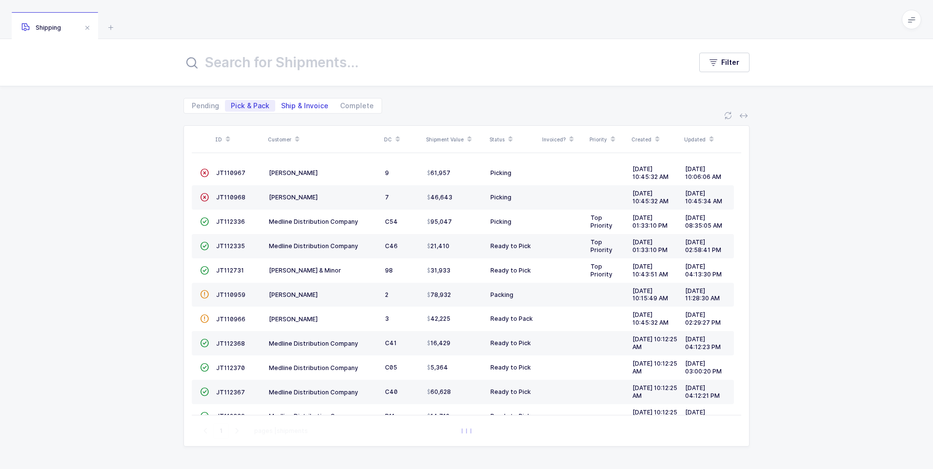
click at [311, 108] on span "Ship & Invoice" at bounding box center [304, 105] width 47 height 7
click at [282, 106] on input "Ship & Invoice" at bounding box center [278, 103] width 6 height 6
radio input "true"
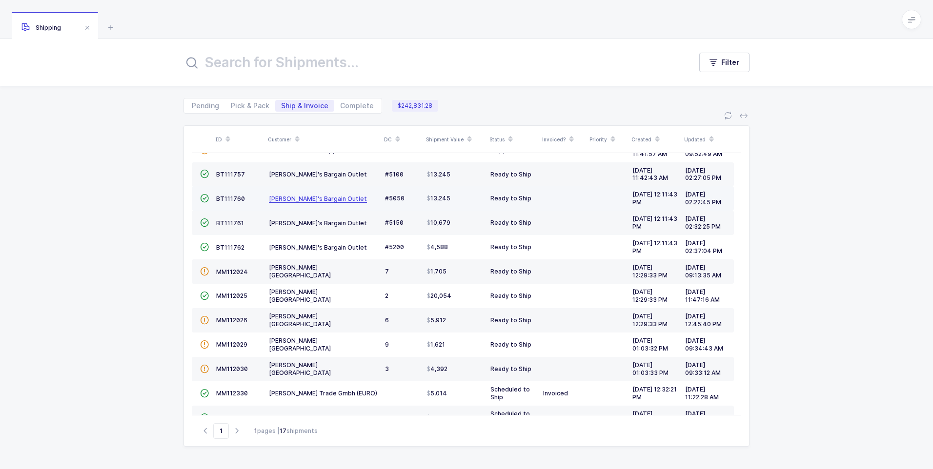
scroll to position [143, 0]
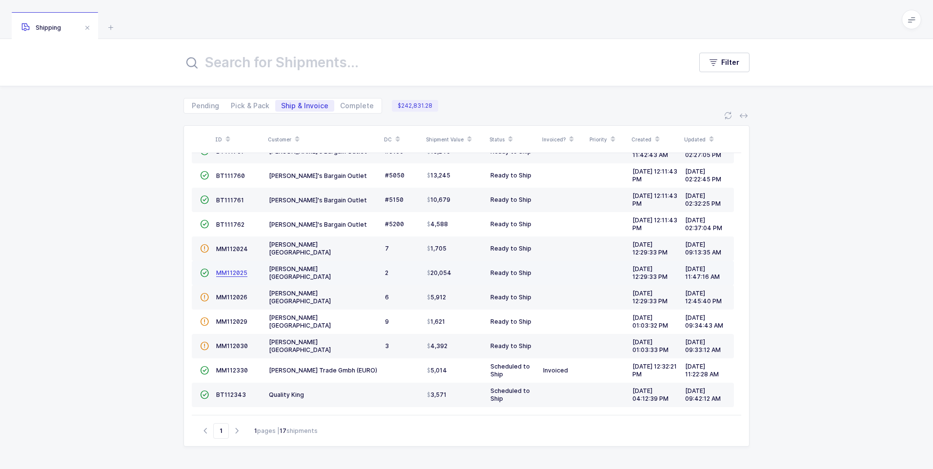
click at [231, 276] on span "MM112025" at bounding box center [231, 272] width 31 height 7
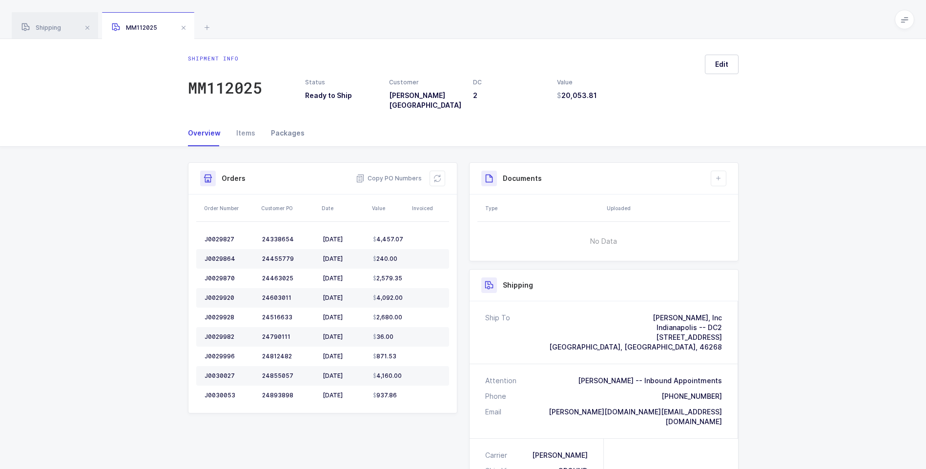
click at [299, 128] on div "Packages" at bounding box center [283, 133] width 41 height 26
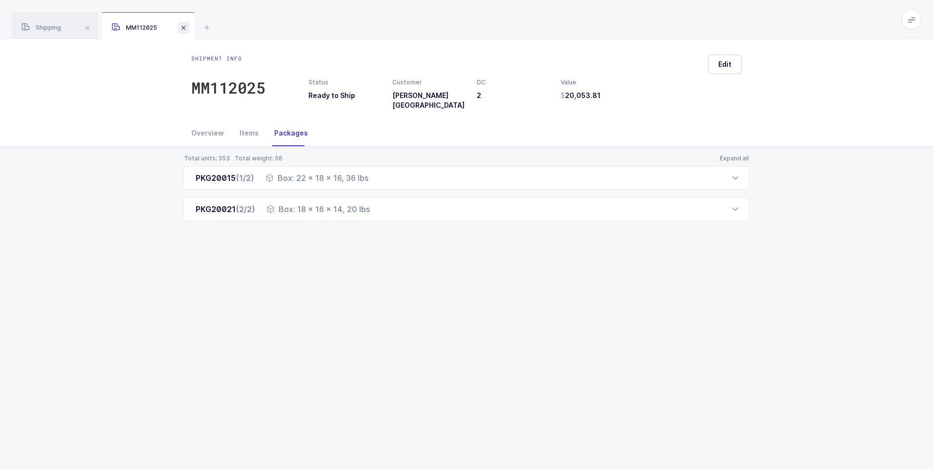
click at [185, 29] on span at bounding box center [184, 28] width 12 height 12
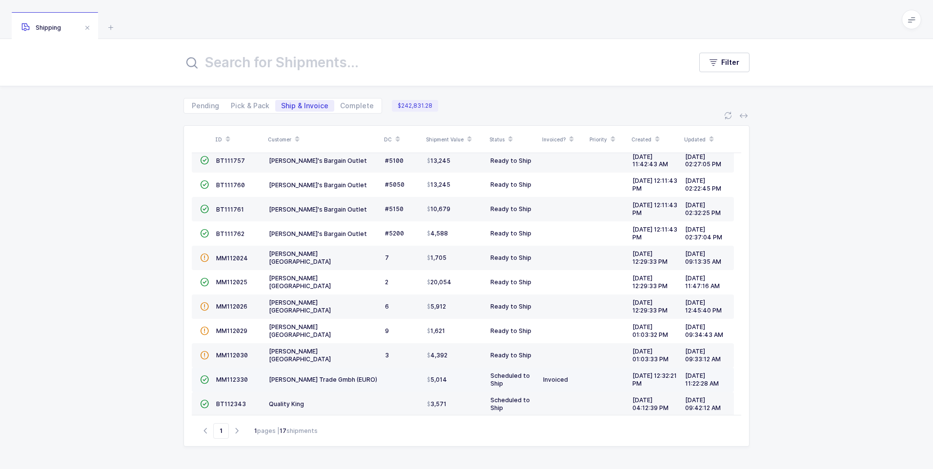
scroll to position [143, 0]
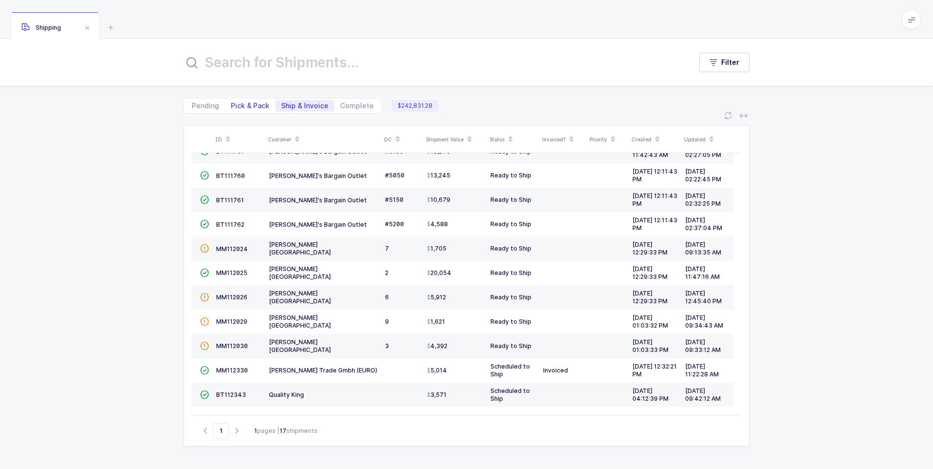
click at [242, 106] on span "Pick & Pack" at bounding box center [250, 105] width 39 height 7
click at [231, 106] on input "Pick & Pack" at bounding box center [228, 103] width 6 height 6
radio input "true"
radio input "false"
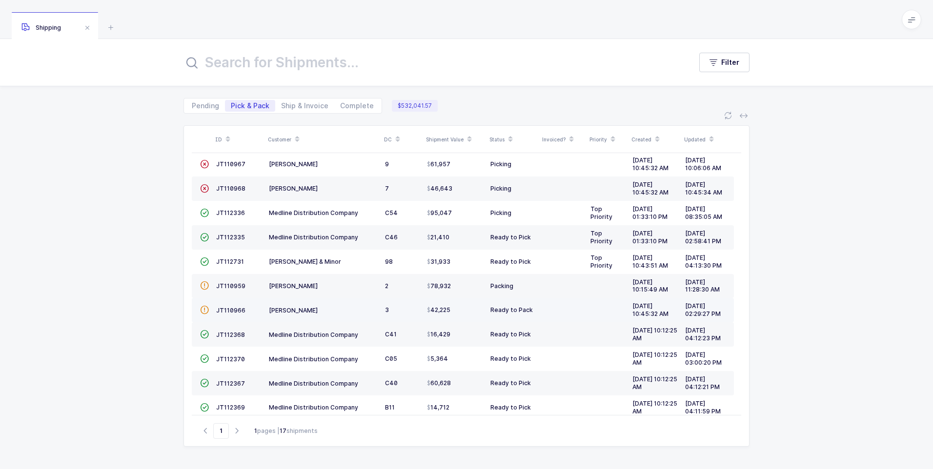
scroll to position [0, 0]
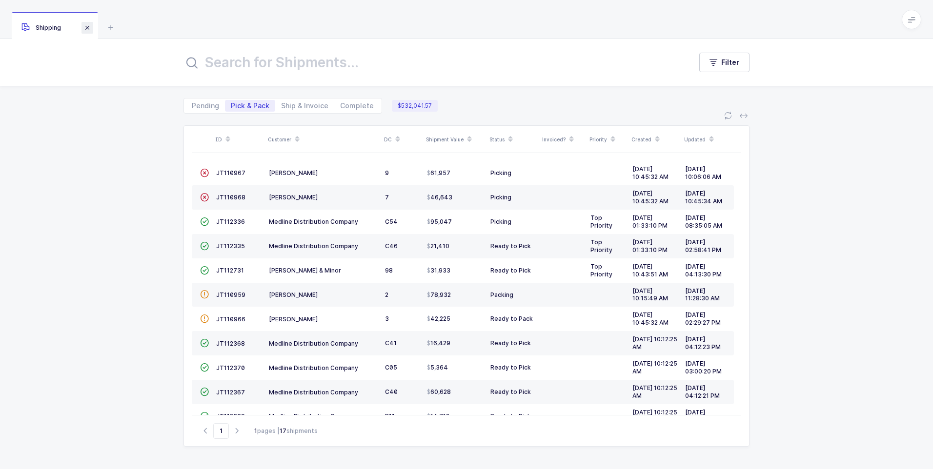
click at [89, 30] on span at bounding box center [87, 28] width 12 height 12
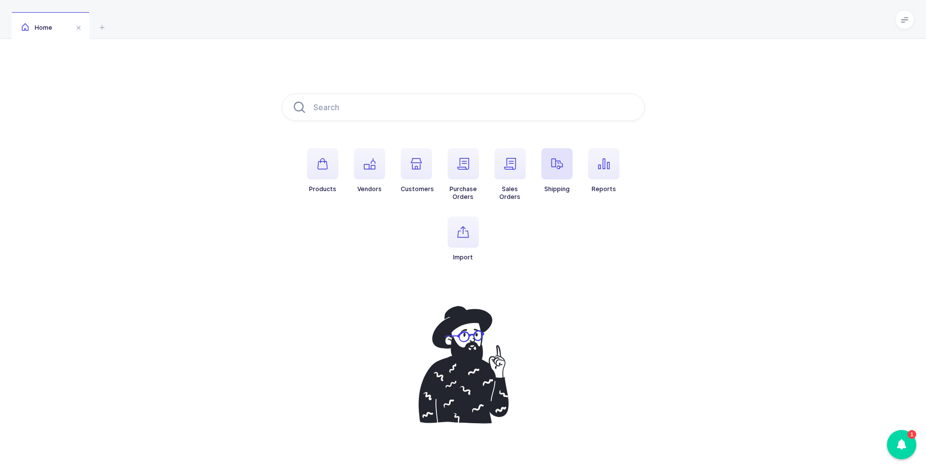
click at [556, 168] on icon "button" at bounding box center [557, 164] width 12 height 12
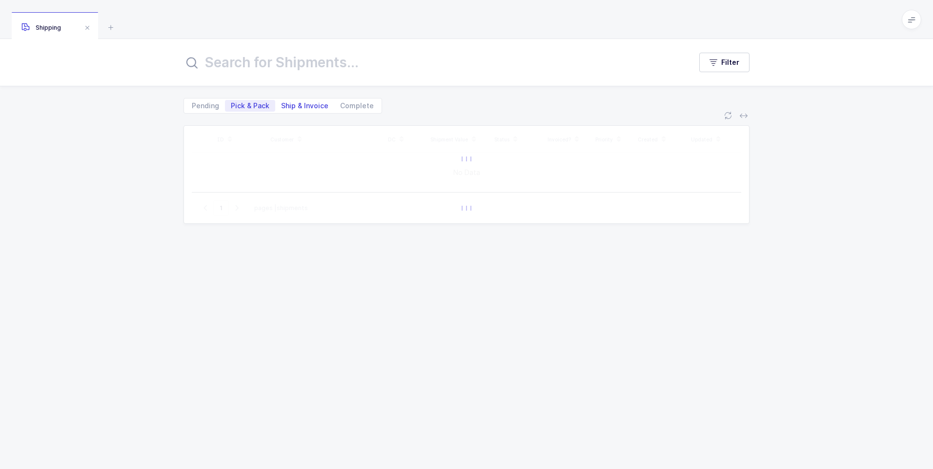
click at [307, 107] on span "Ship & Invoice" at bounding box center [304, 105] width 47 height 7
click at [282, 106] on input "Ship & Invoice" at bounding box center [278, 103] width 6 height 6
radio input "true"
radio input "false"
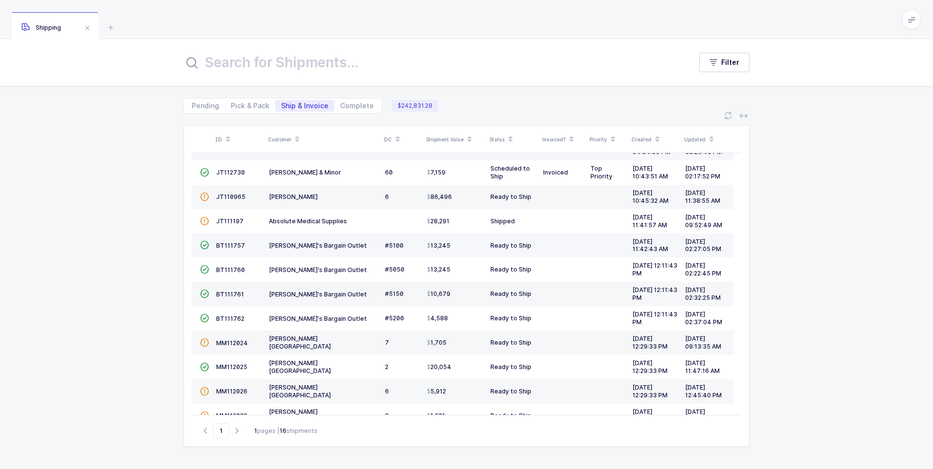
scroll to position [98, 0]
